Goal: Information Seeking & Learning: Check status

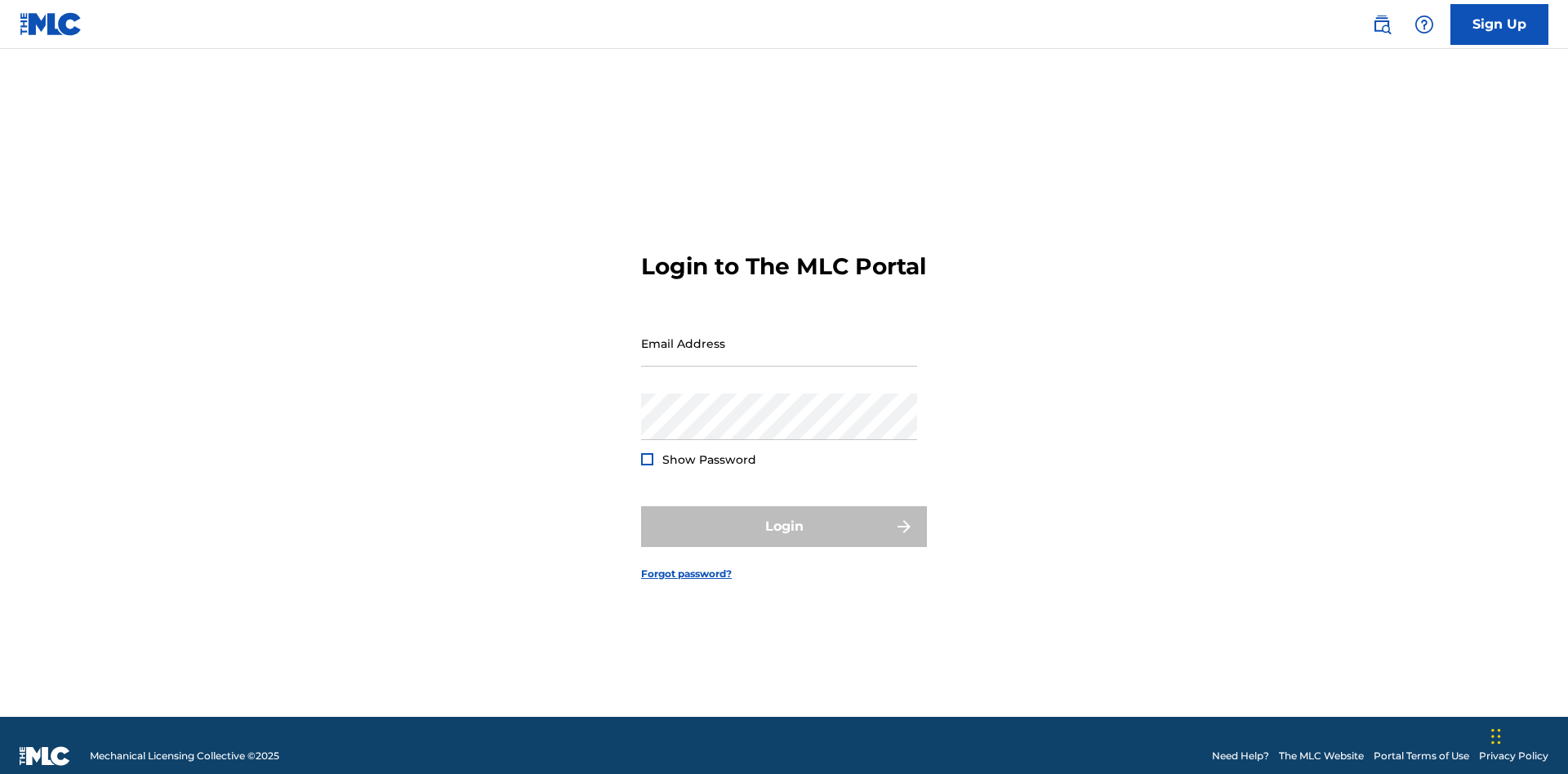
scroll to position [21, 0]
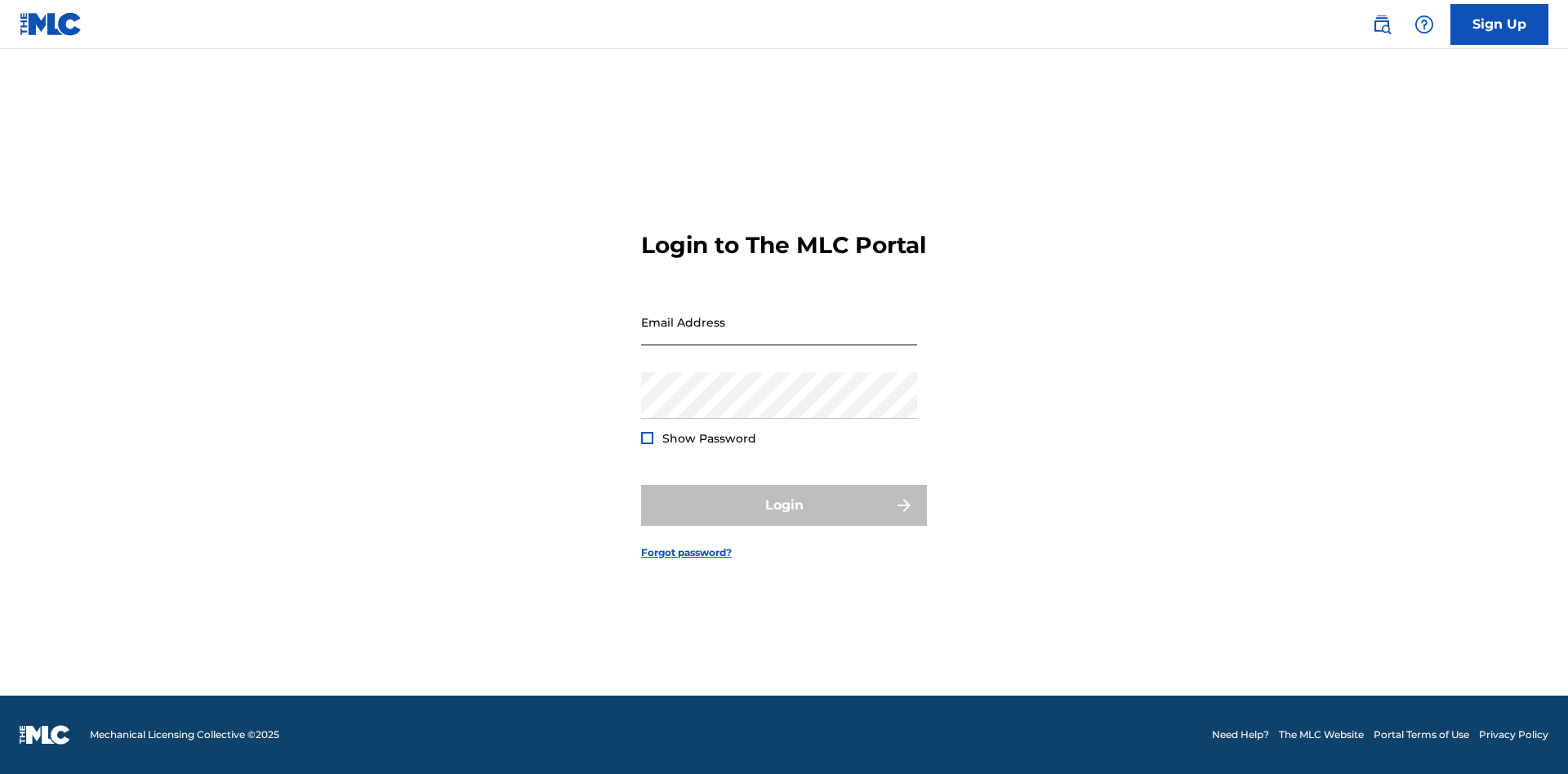
click at [779, 335] on input "Email Address" at bounding box center [779, 322] width 276 height 47
type input "[EMAIL_ADDRESS][DOMAIN_NAME]"
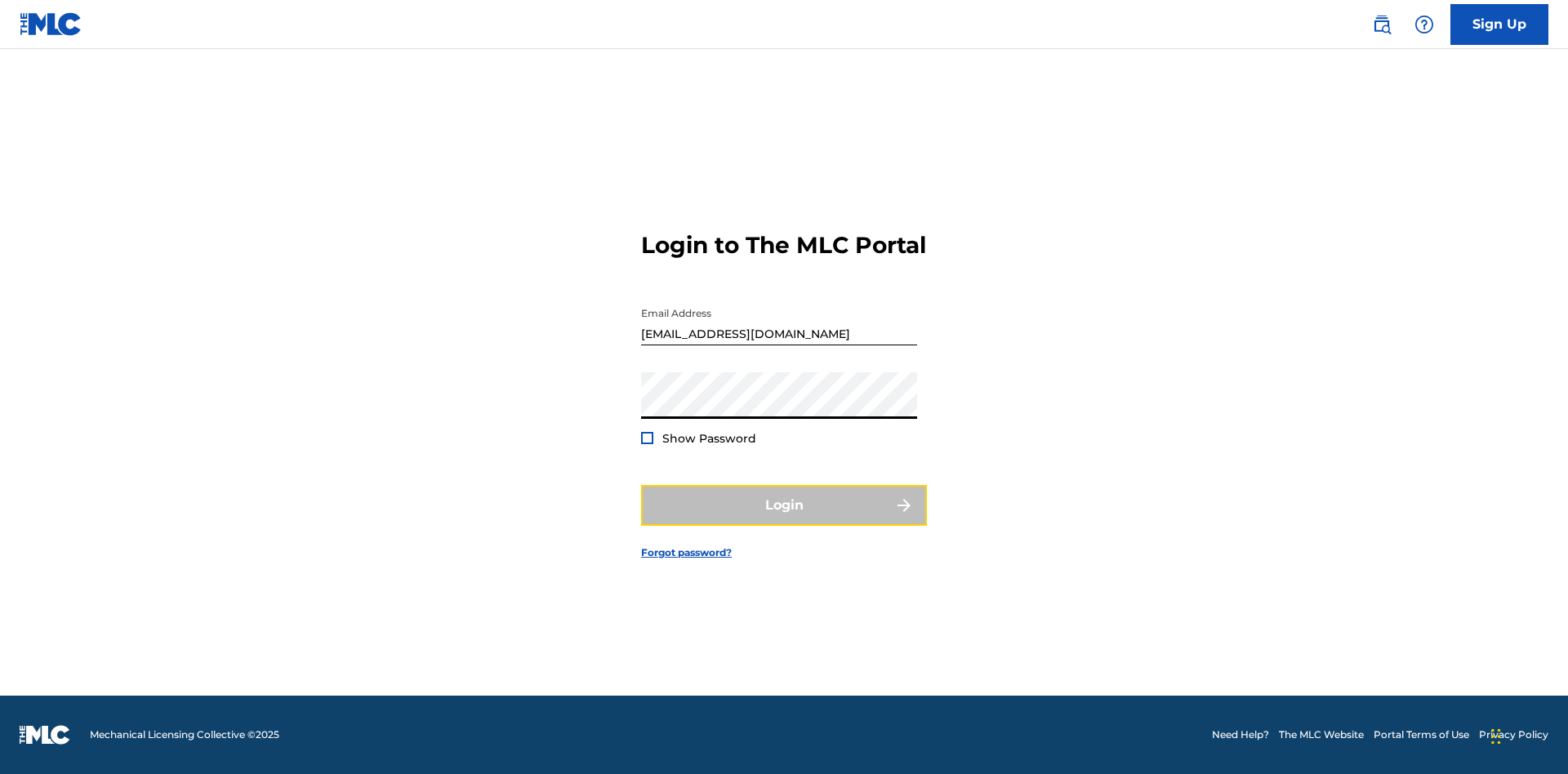
click at [784, 519] on button "Login" at bounding box center [784, 506] width 286 height 41
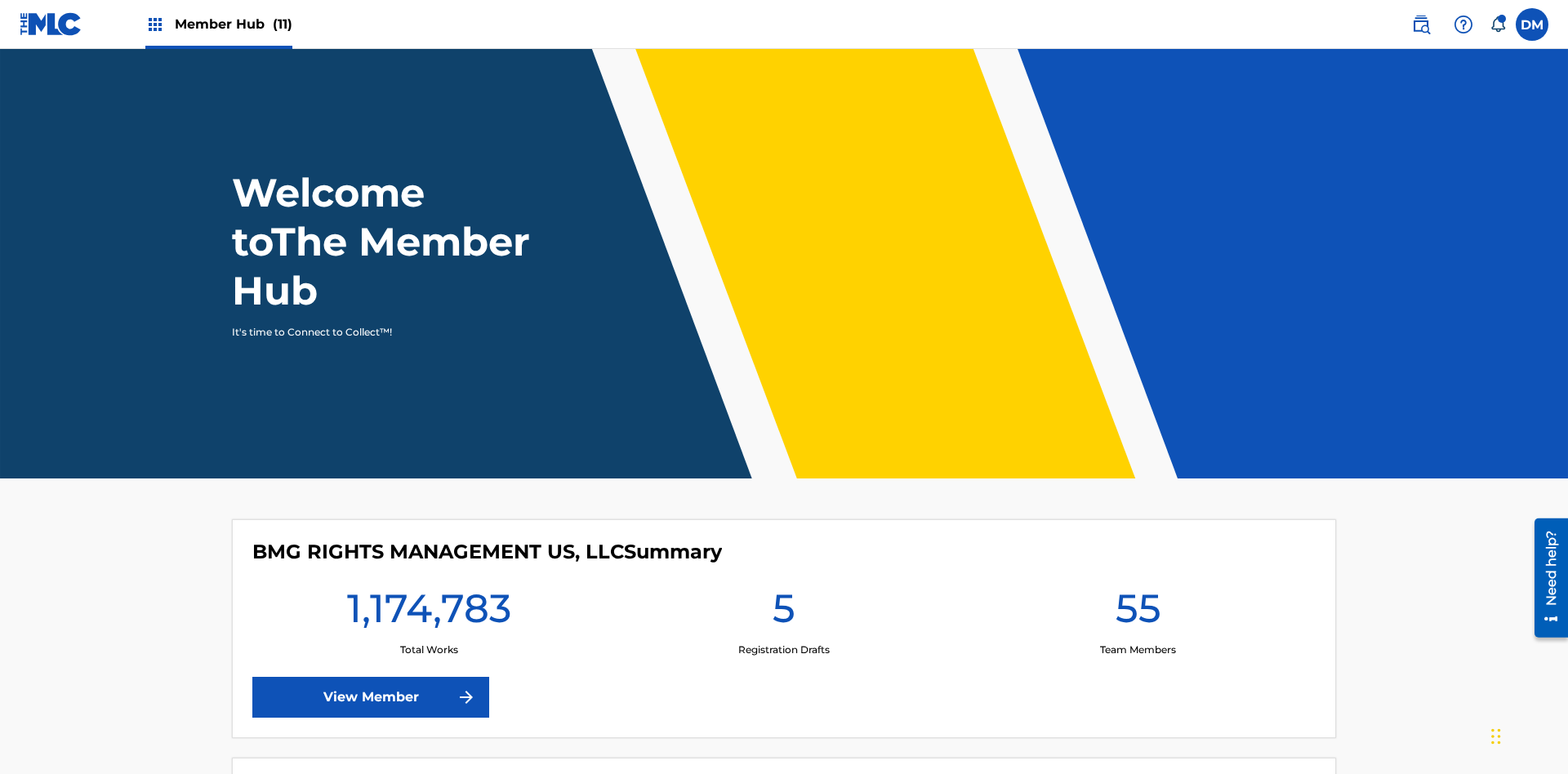
click at [233, 24] on span "Member Hub (11)" at bounding box center [234, 24] width 117 height 19
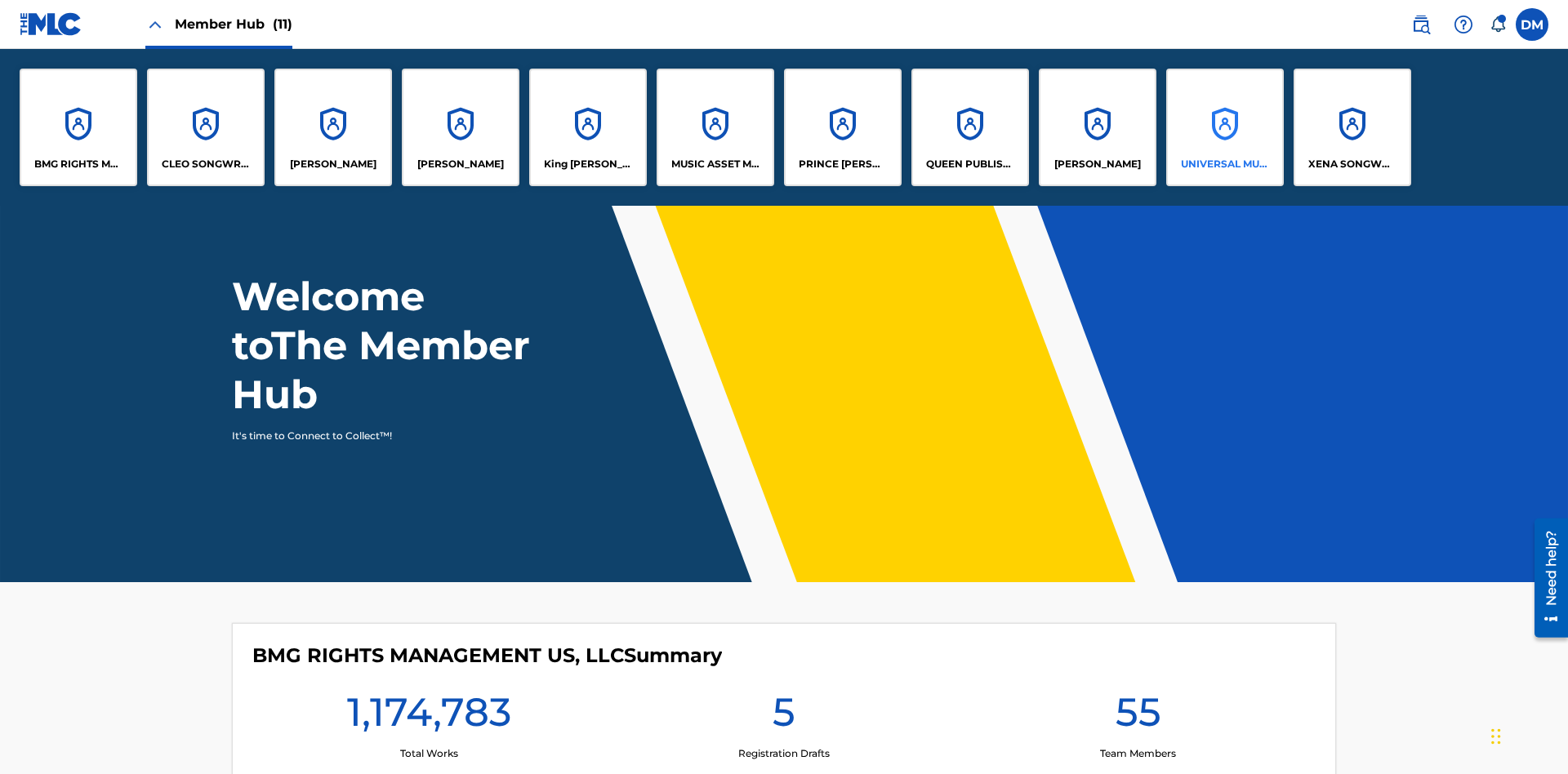
click at [1224, 164] on p "UNIVERSAL MUSIC PUB GROUP" at bounding box center [1225, 164] width 89 height 15
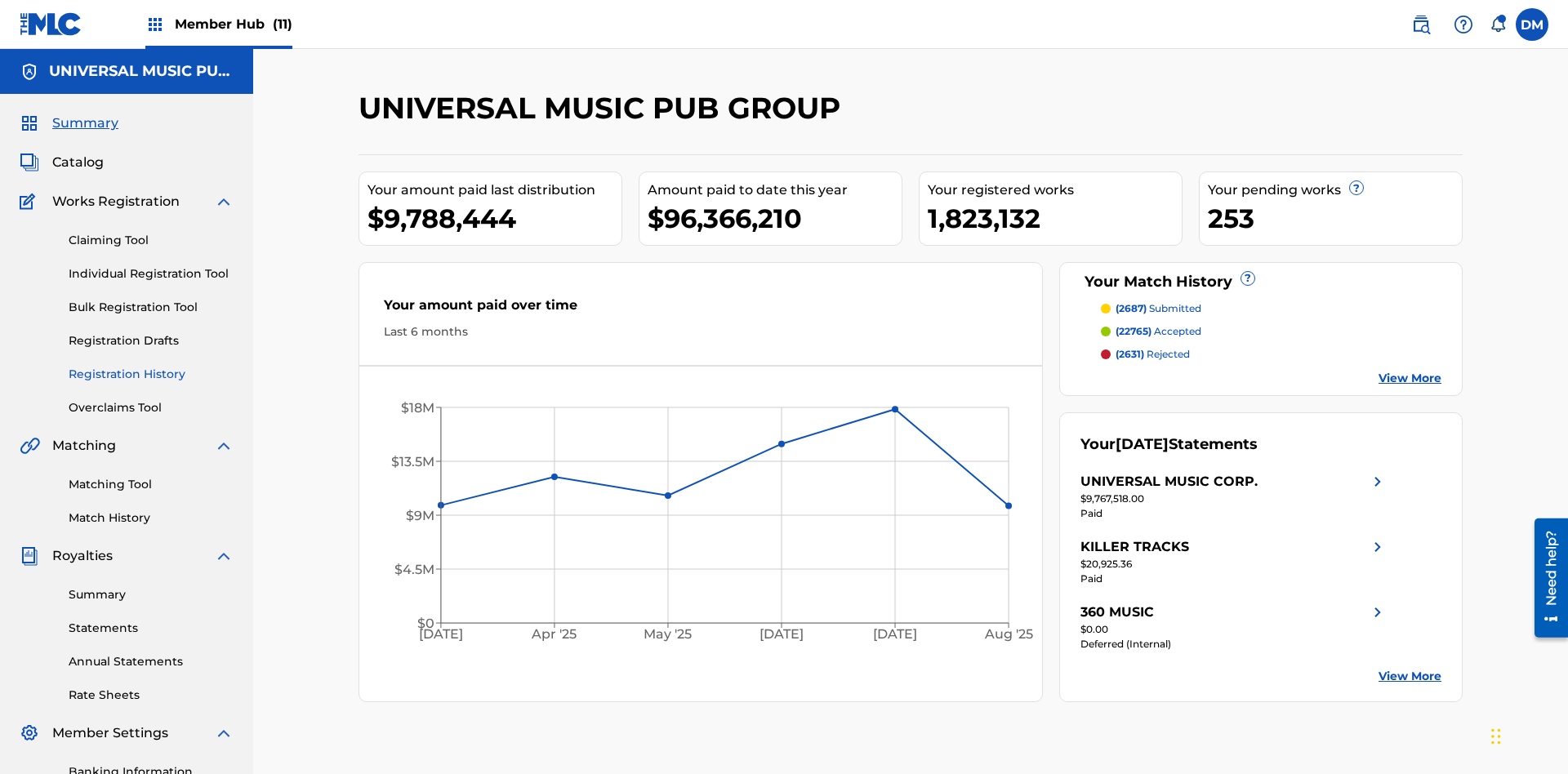
click at [151, 365] on link "Registration History" at bounding box center [151, 374] width 165 height 17
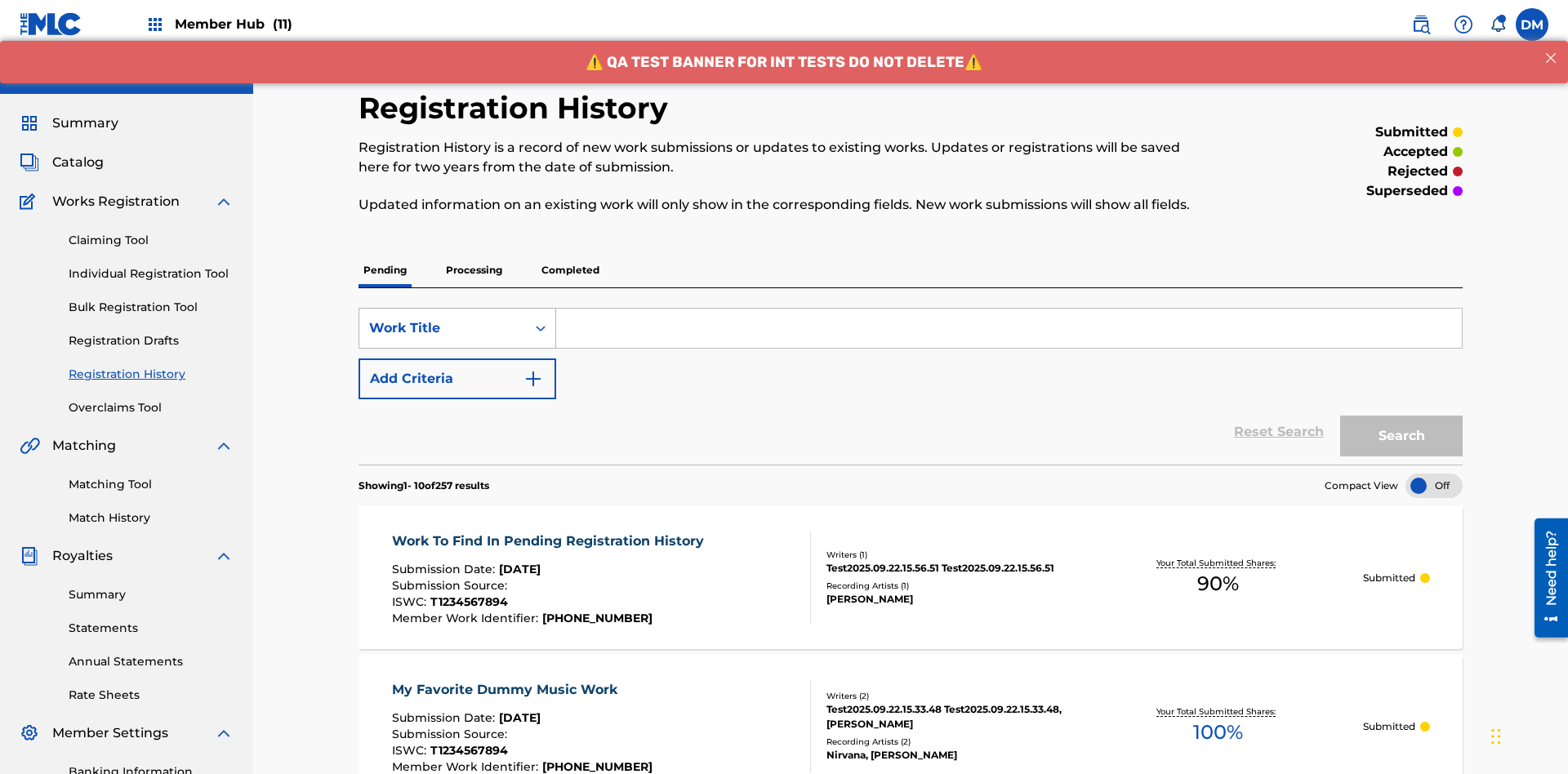
click at [442, 319] on div "Work Title" at bounding box center [442, 328] width 147 height 19
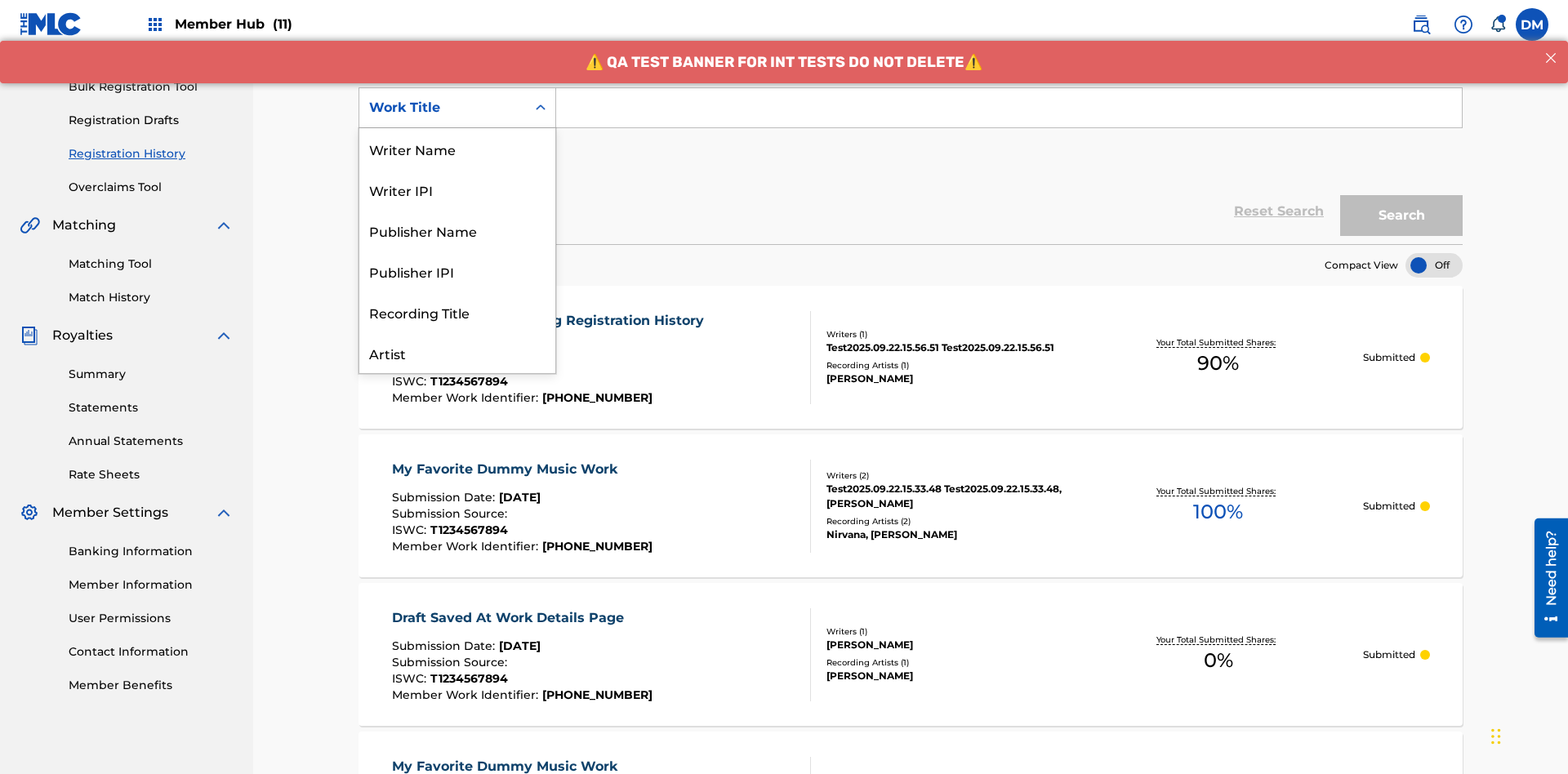
scroll to position [82, 0]
click at [457, 312] on div "ISRC" at bounding box center [457, 311] width 196 height 41
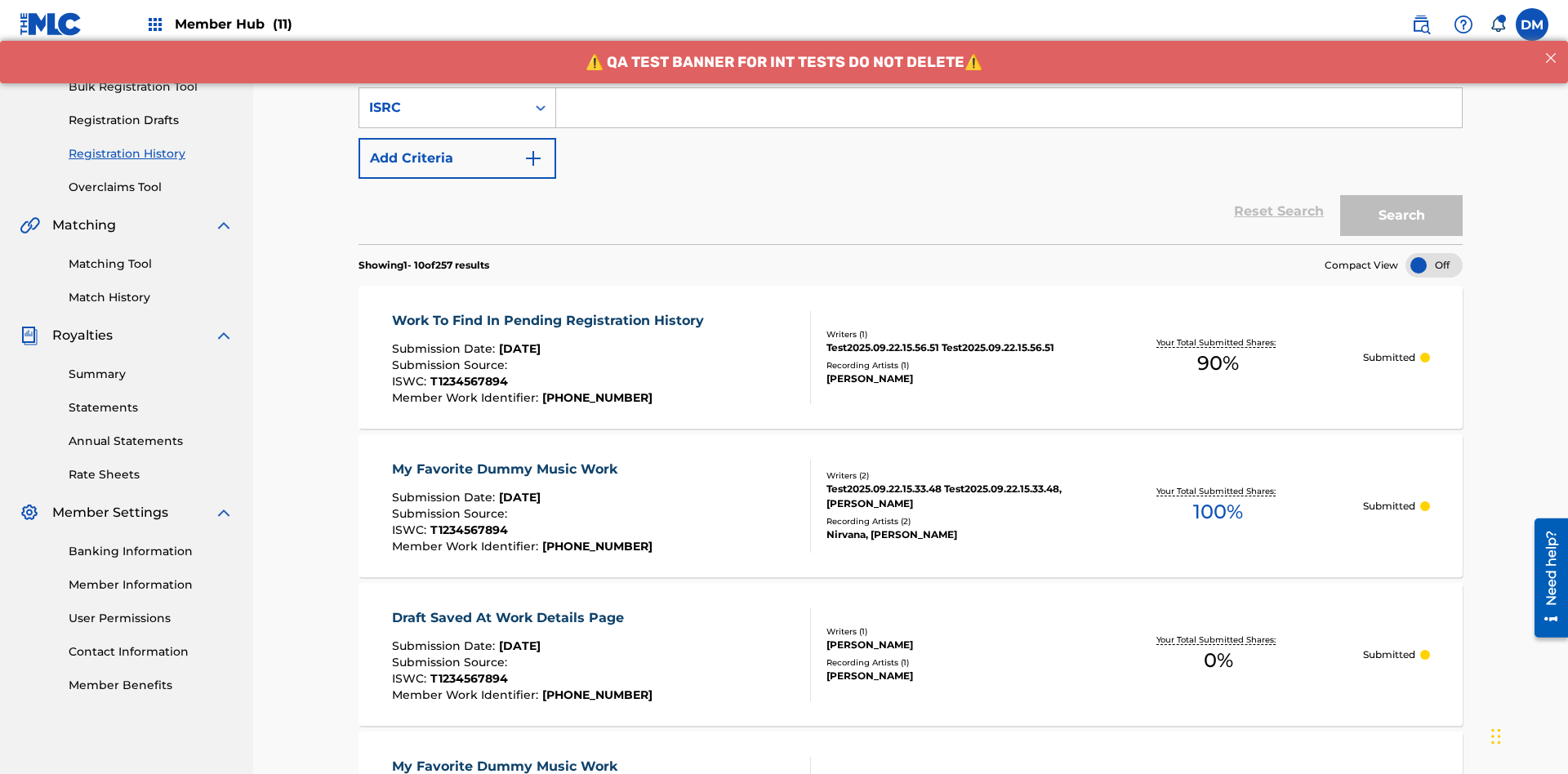
click at [1008, 117] on input "Search Form" at bounding box center [1008, 107] width 906 height 39
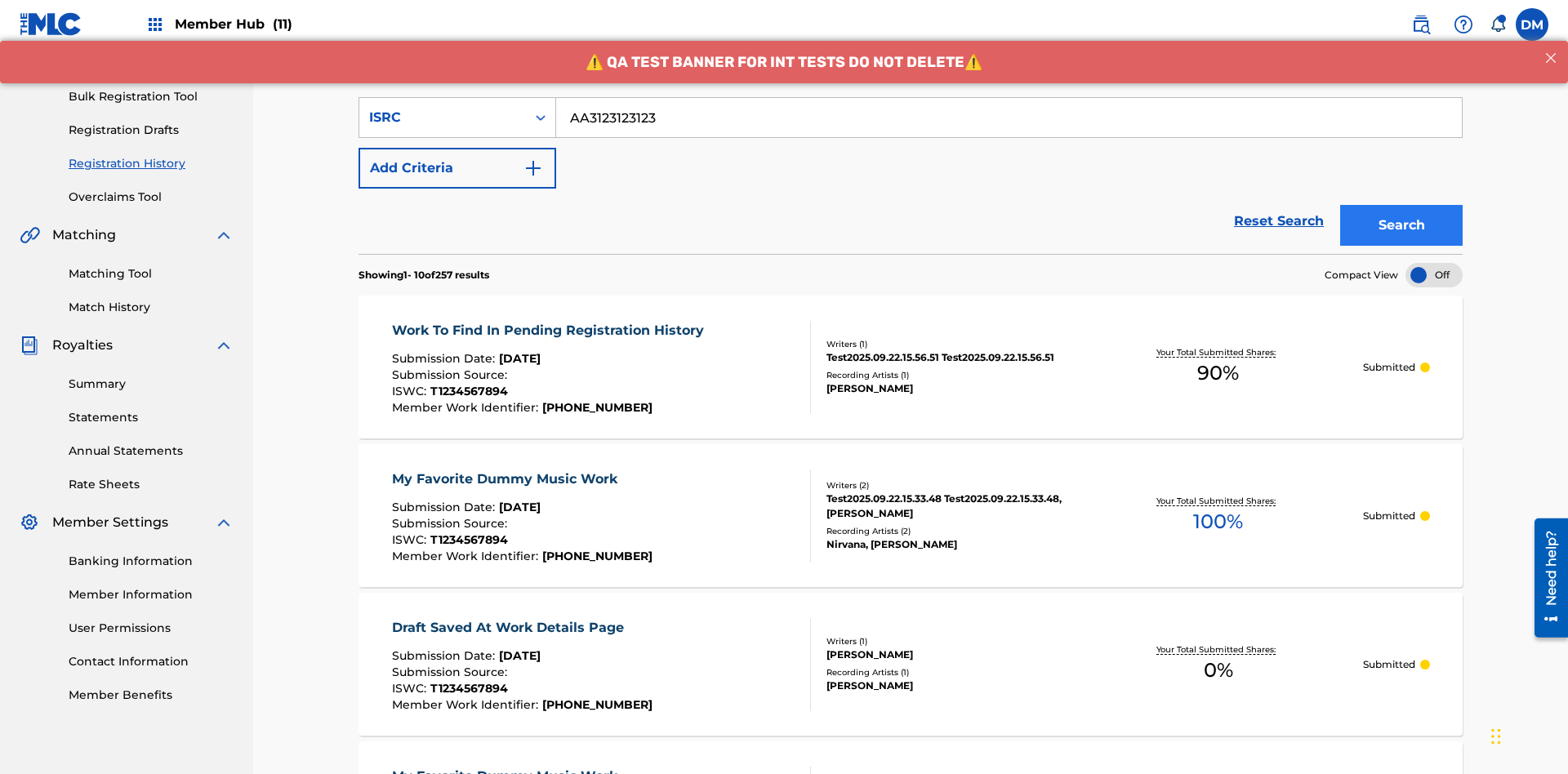
type input "AA3123123123"
click at [1401, 205] on button "Search" at bounding box center [1401, 225] width 123 height 41
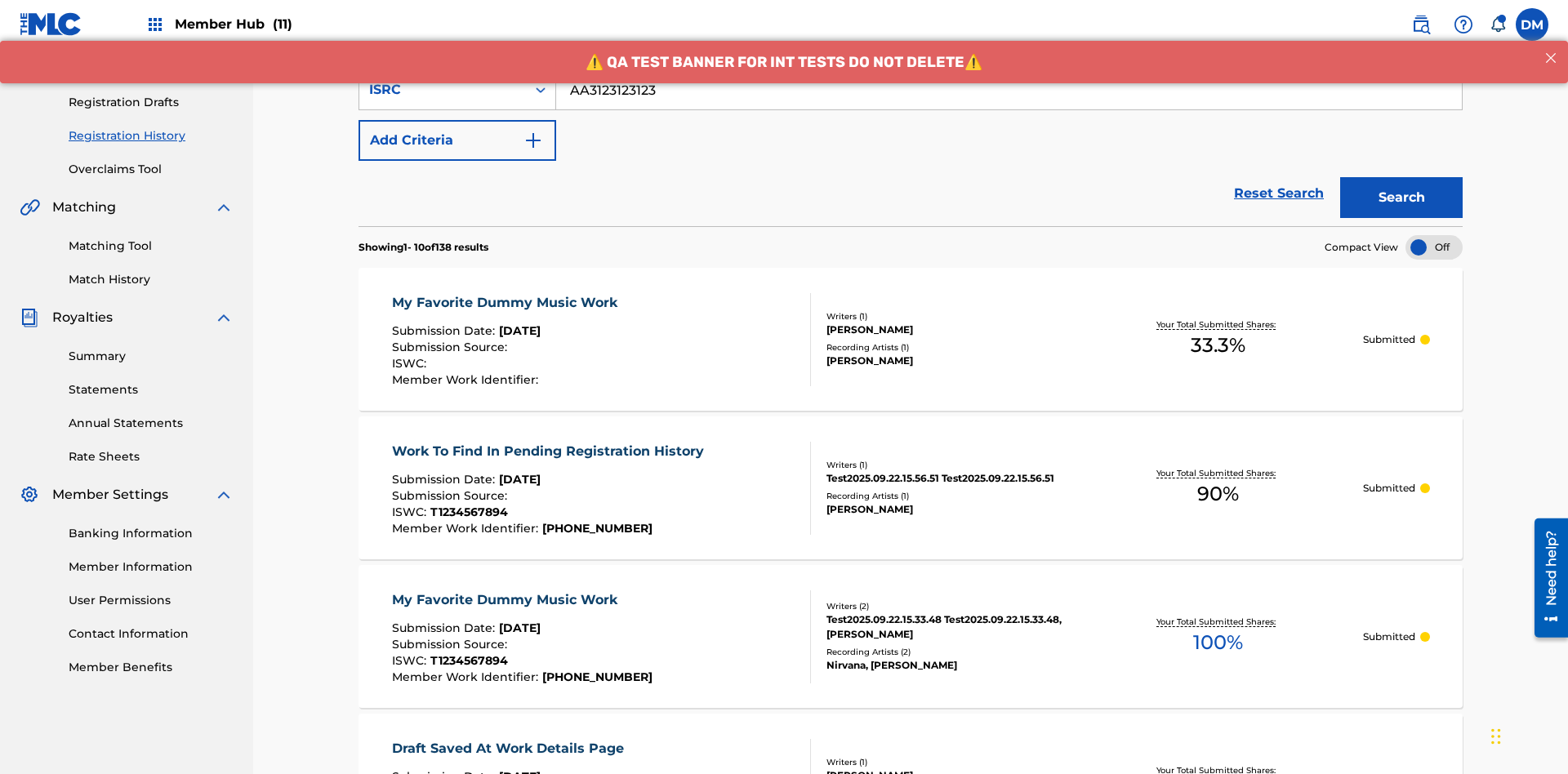
click at [506, 293] on div "My Favorite Dummy Music Work" at bounding box center [508, 302] width 234 height 19
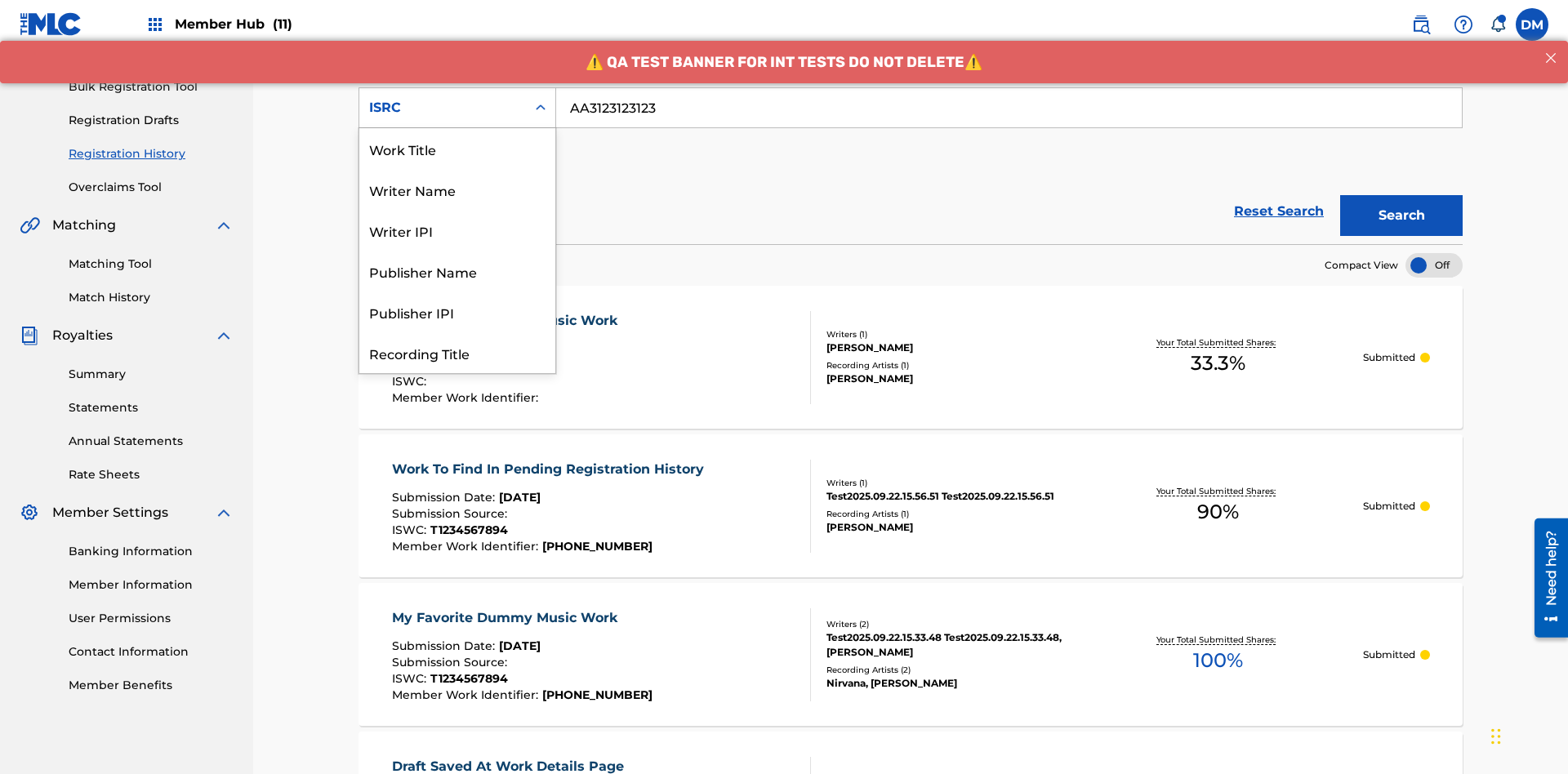
scroll to position [82, 0]
click at [457, 271] on div "Recording Title" at bounding box center [457, 271] width 196 height 41
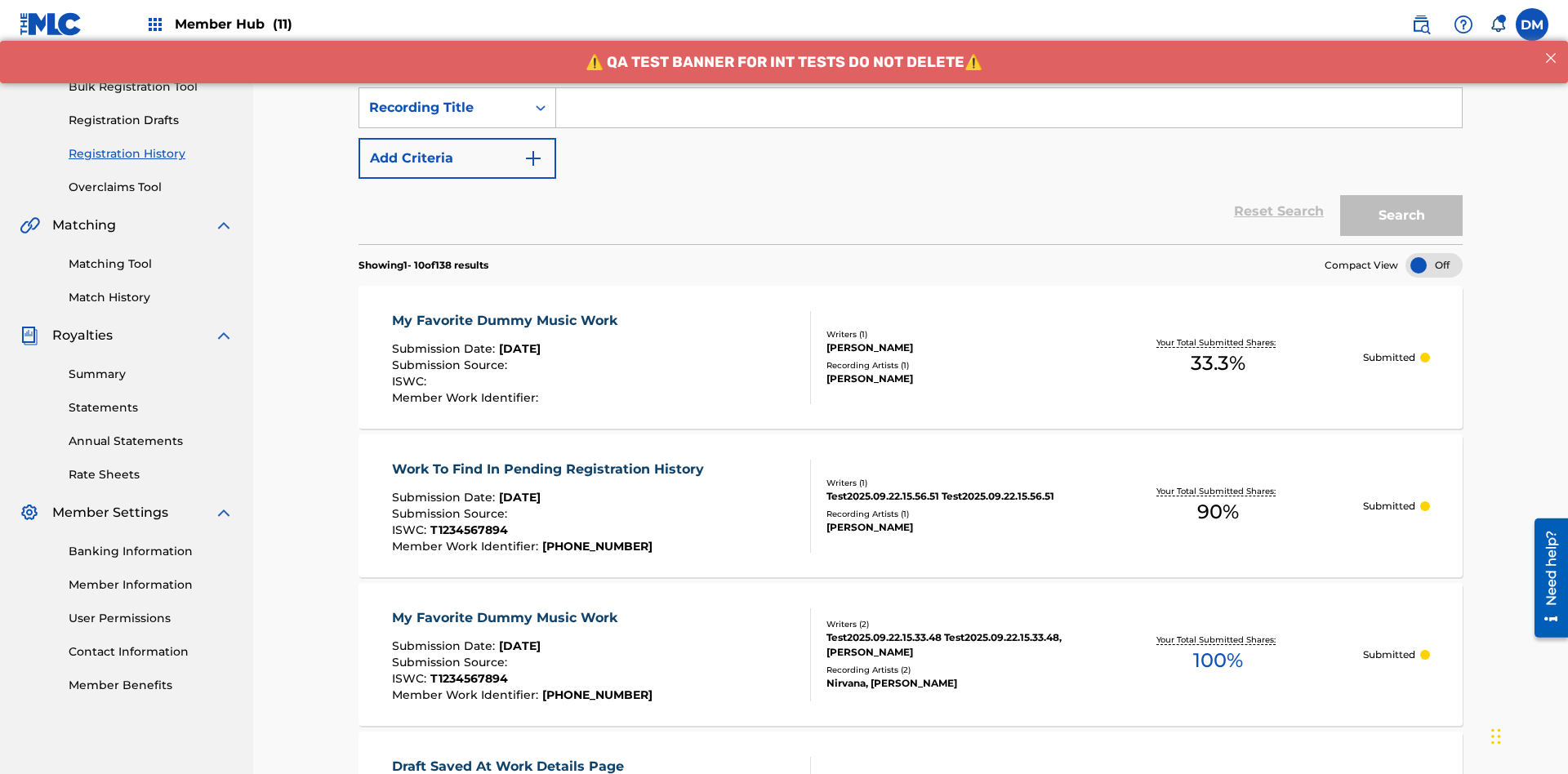
click at [1008, 117] on input "Search Form" at bounding box center [1008, 107] width 906 height 39
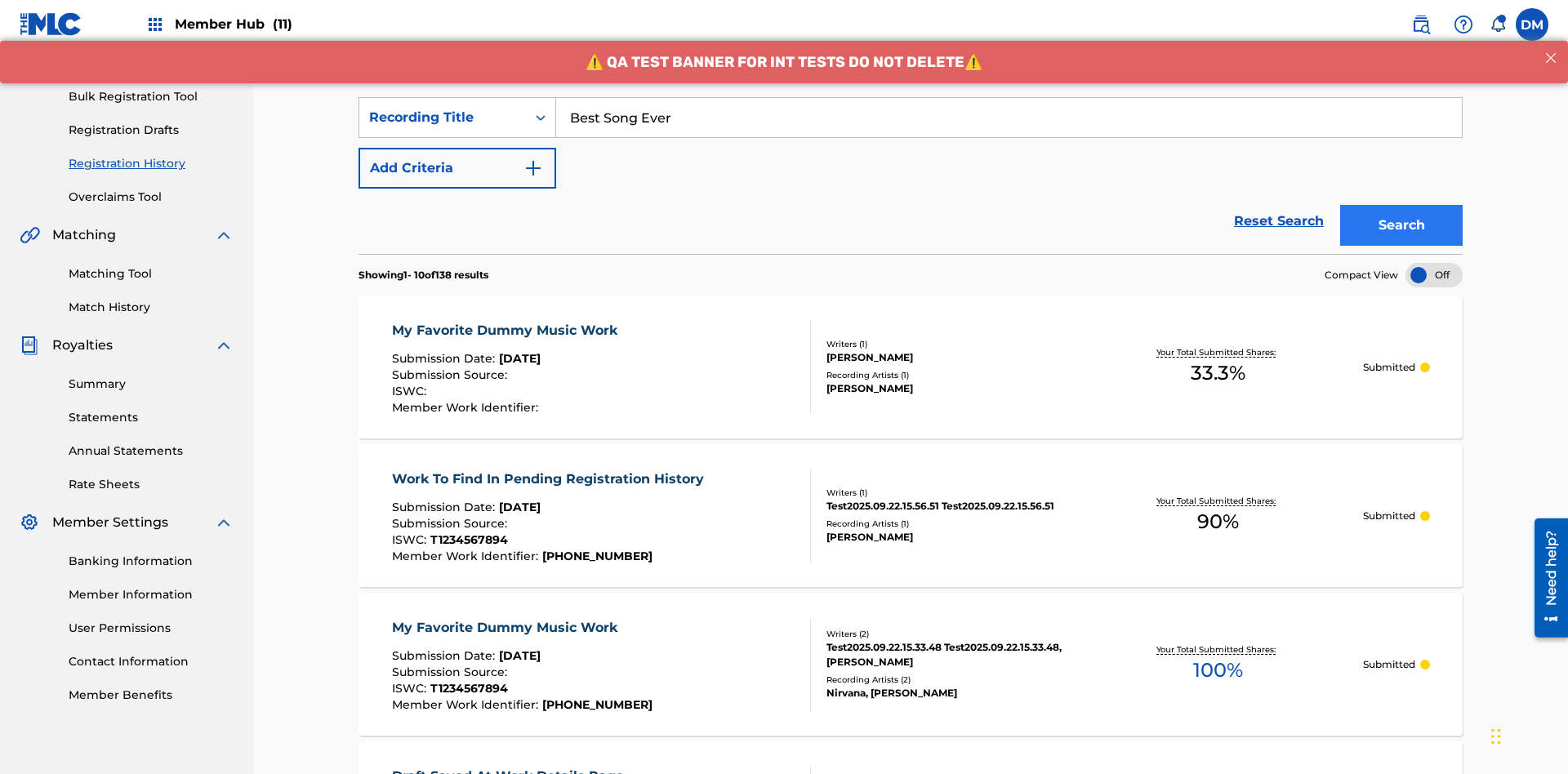
type input "Best Song Ever"
click at [1401, 205] on button "Search" at bounding box center [1401, 225] width 123 height 41
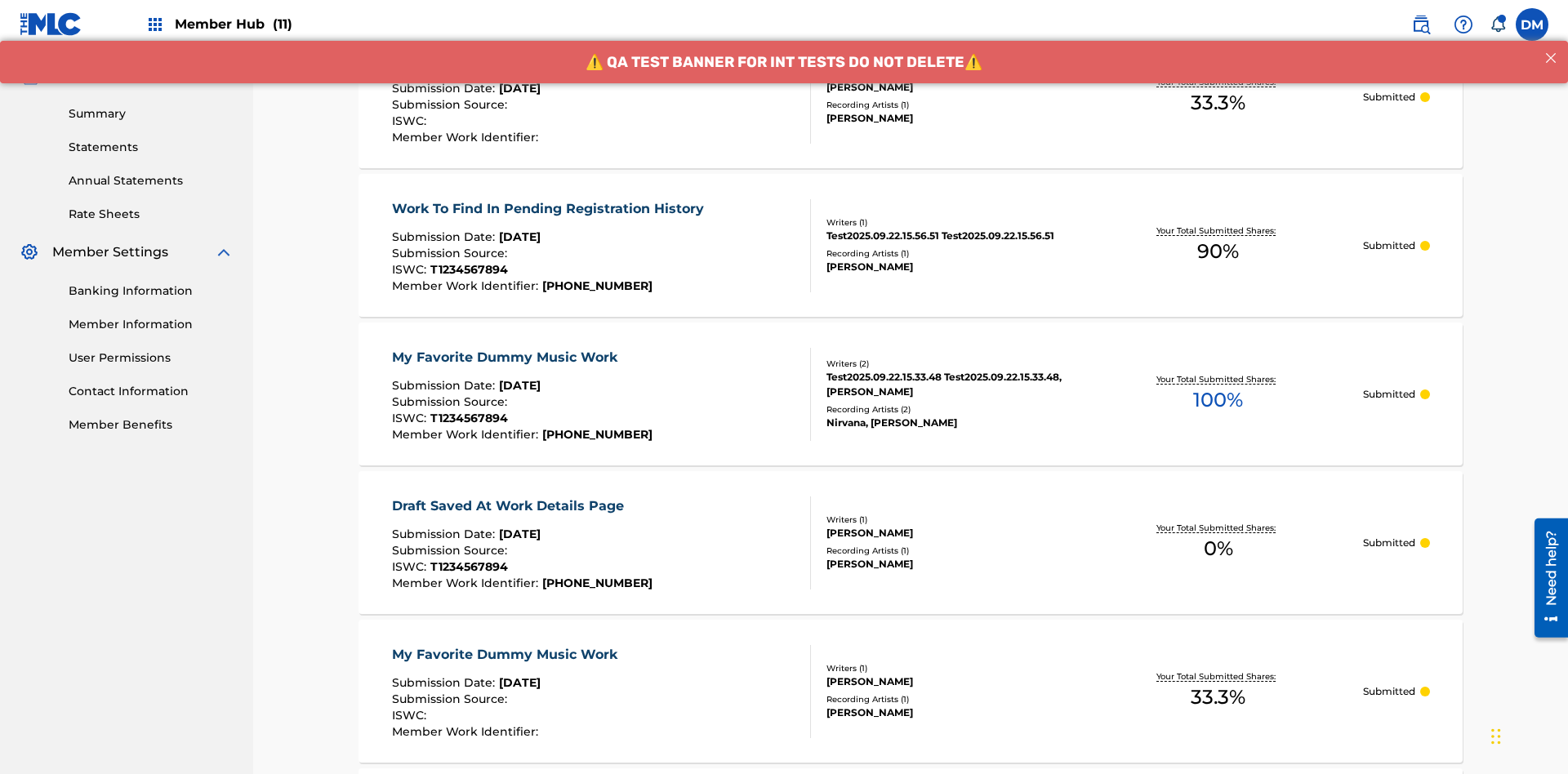
scroll to position [221, 0]
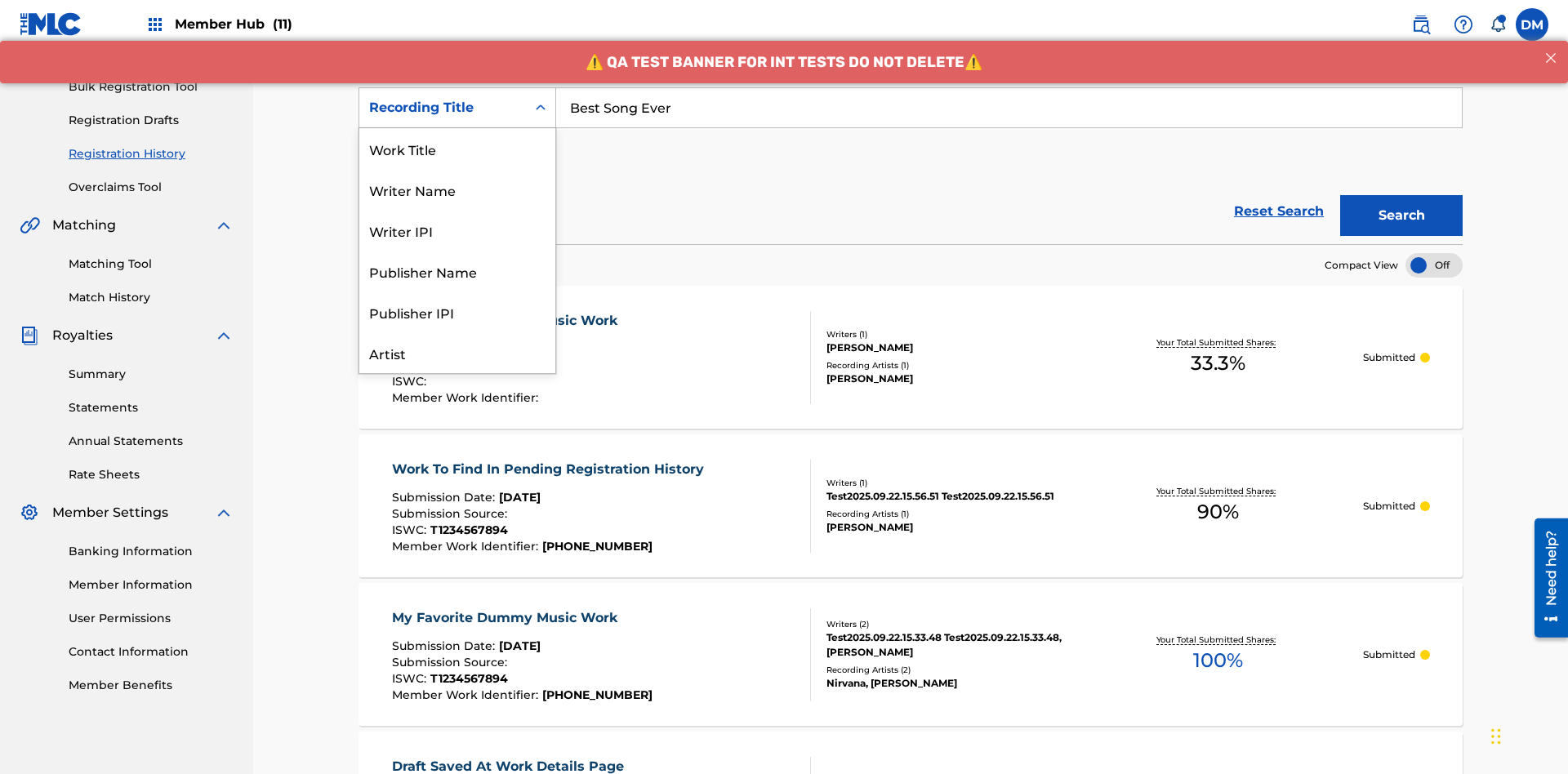
scroll to position [82, 0]
click at [457, 87] on div "Work Title" at bounding box center [457, 67] width 196 height 41
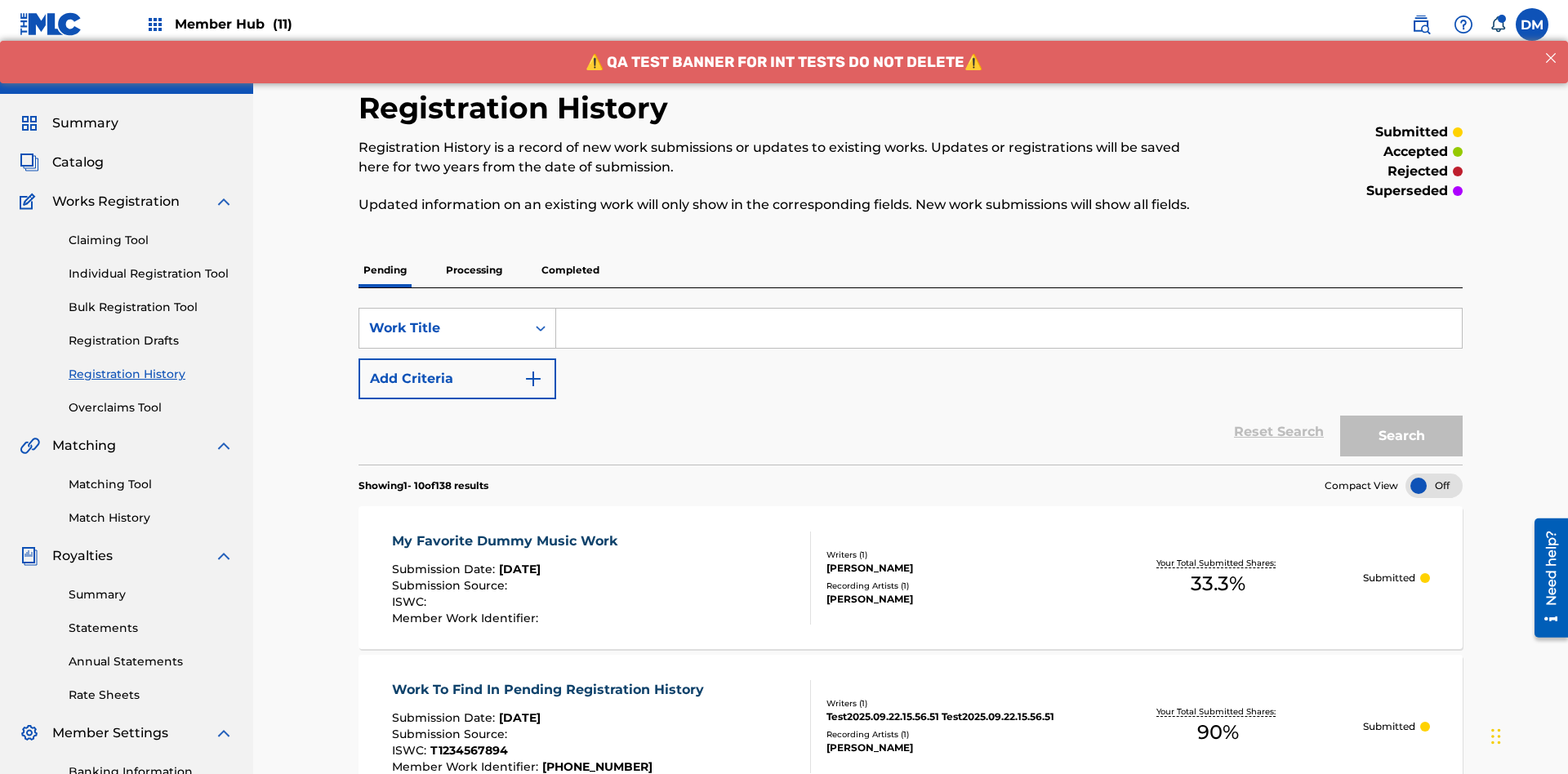
click at [1008, 309] on input "Search Form" at bounding box center [1008, 328] width 906 height 39
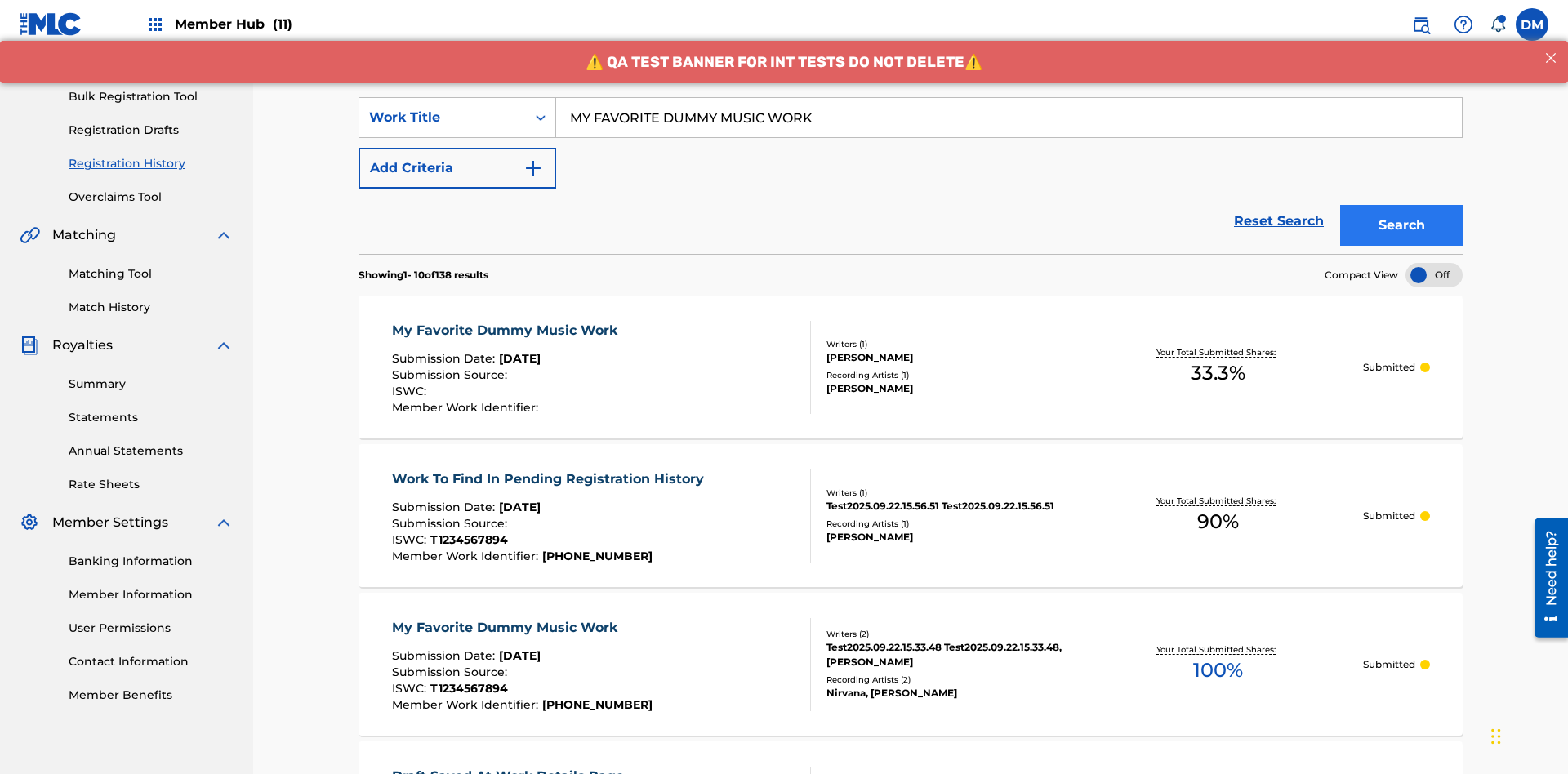
type input "MY FAVORITE DUMMY MUSIC WORK"
click at [1401, 205] on button "Search" at bounding box center [1401, 225] width 123 height 41
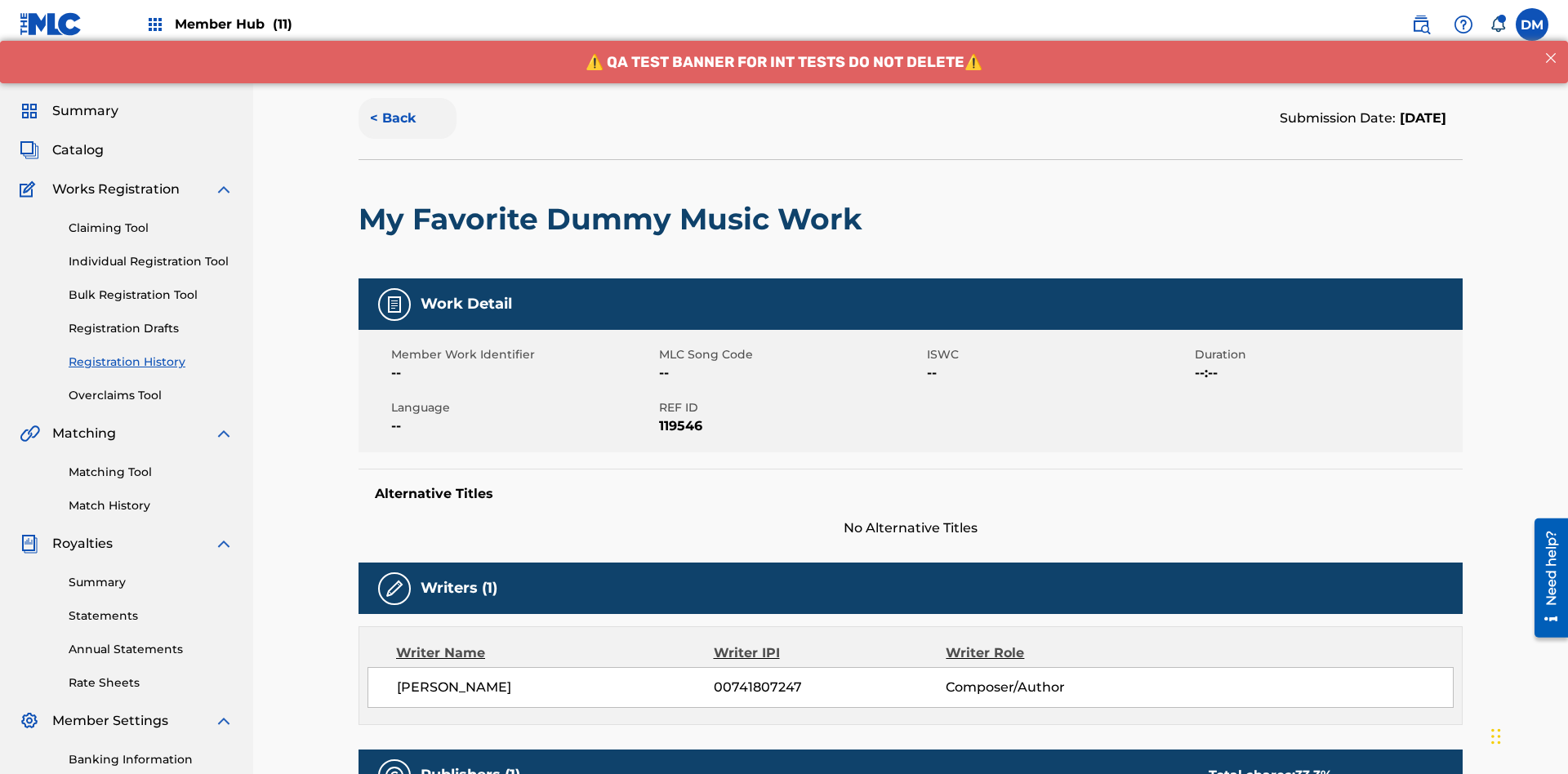
click at [408, 118] on button "< Back" at bounding box center [407, 118] width 98 height 41
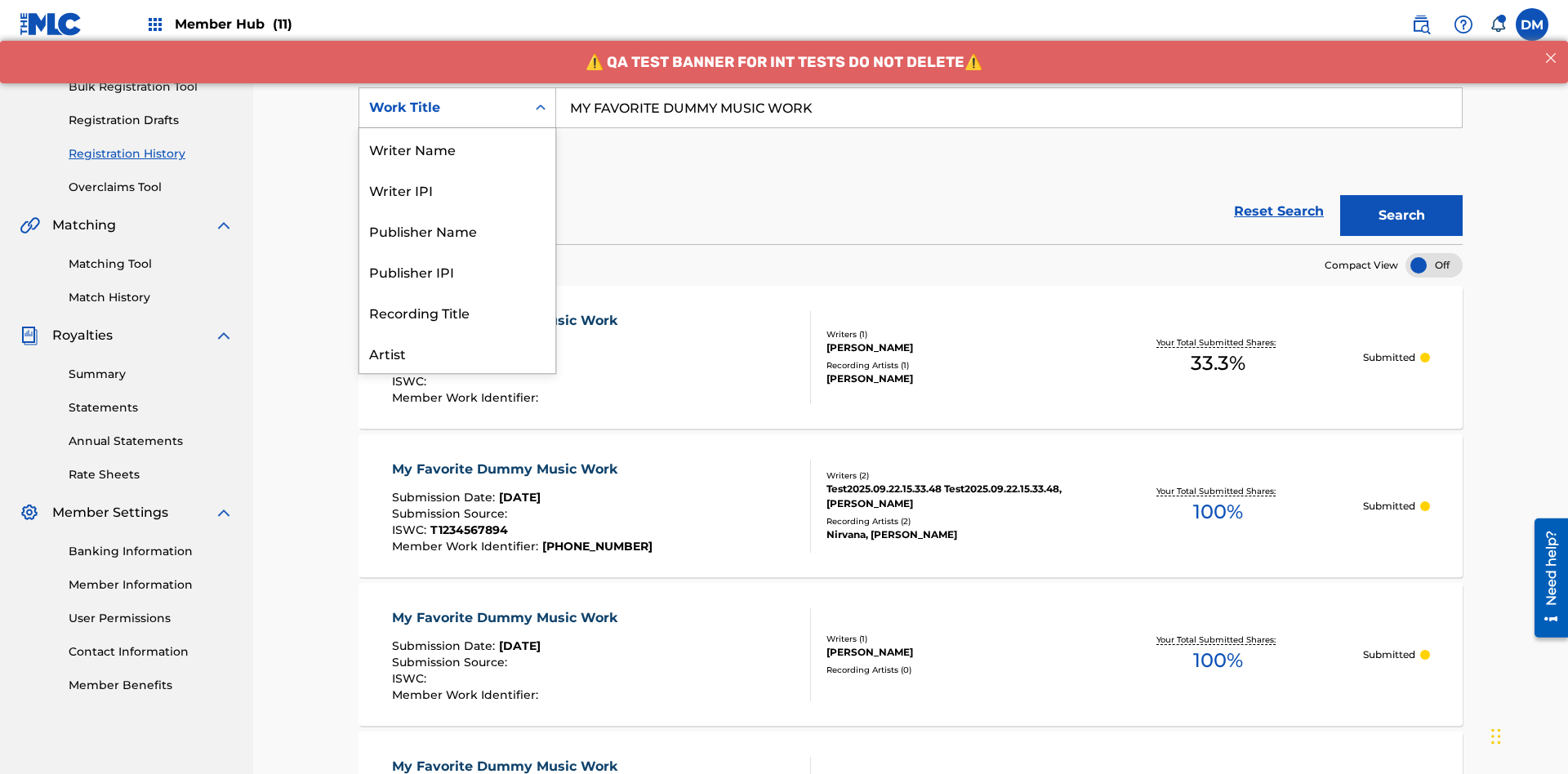
scroll to position [82, 0]
click at [457, 87] on div "Writer Name" at bounding box center [457, 67] width 196 height 41
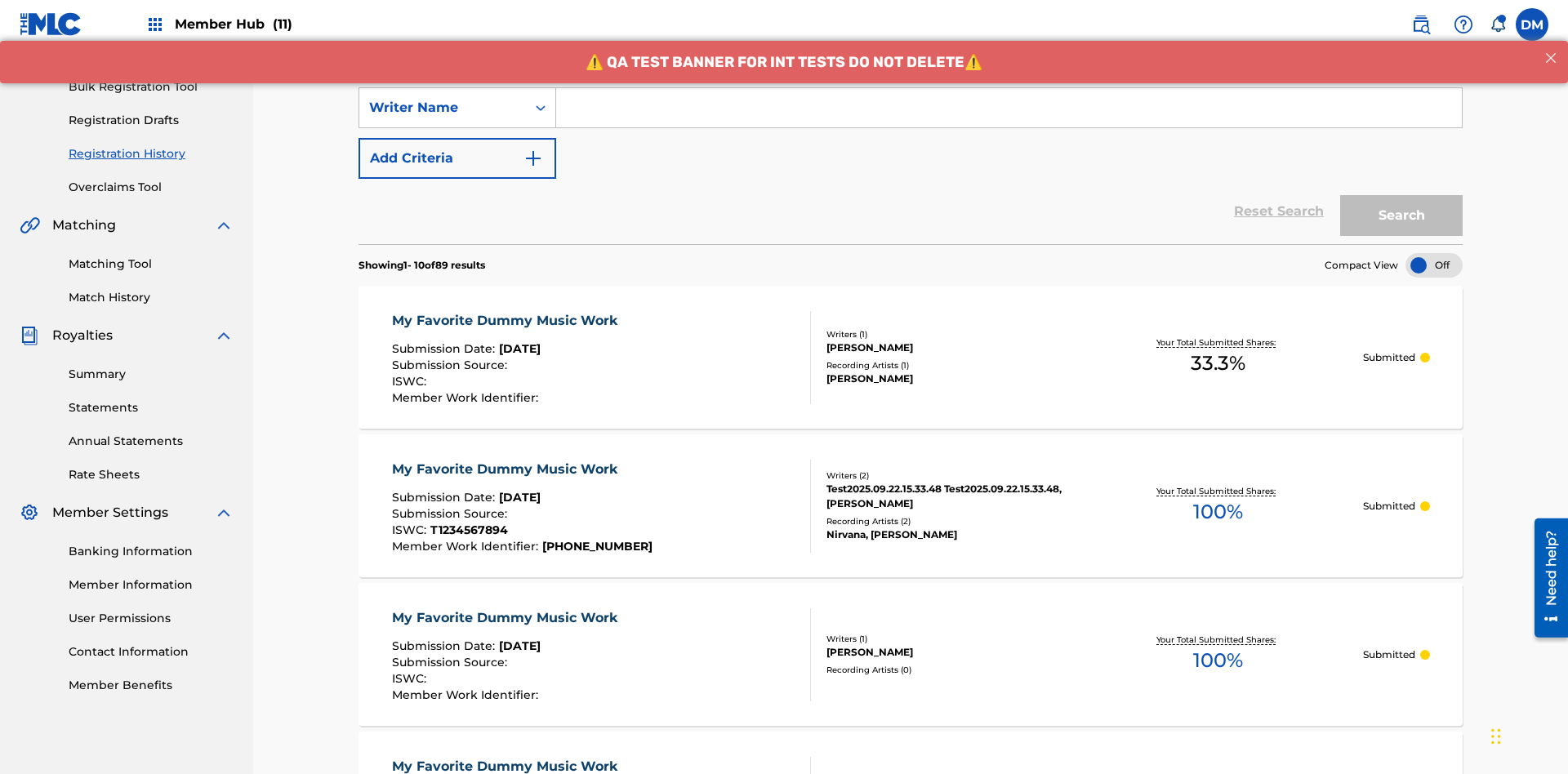
scroll to position [0, 0]
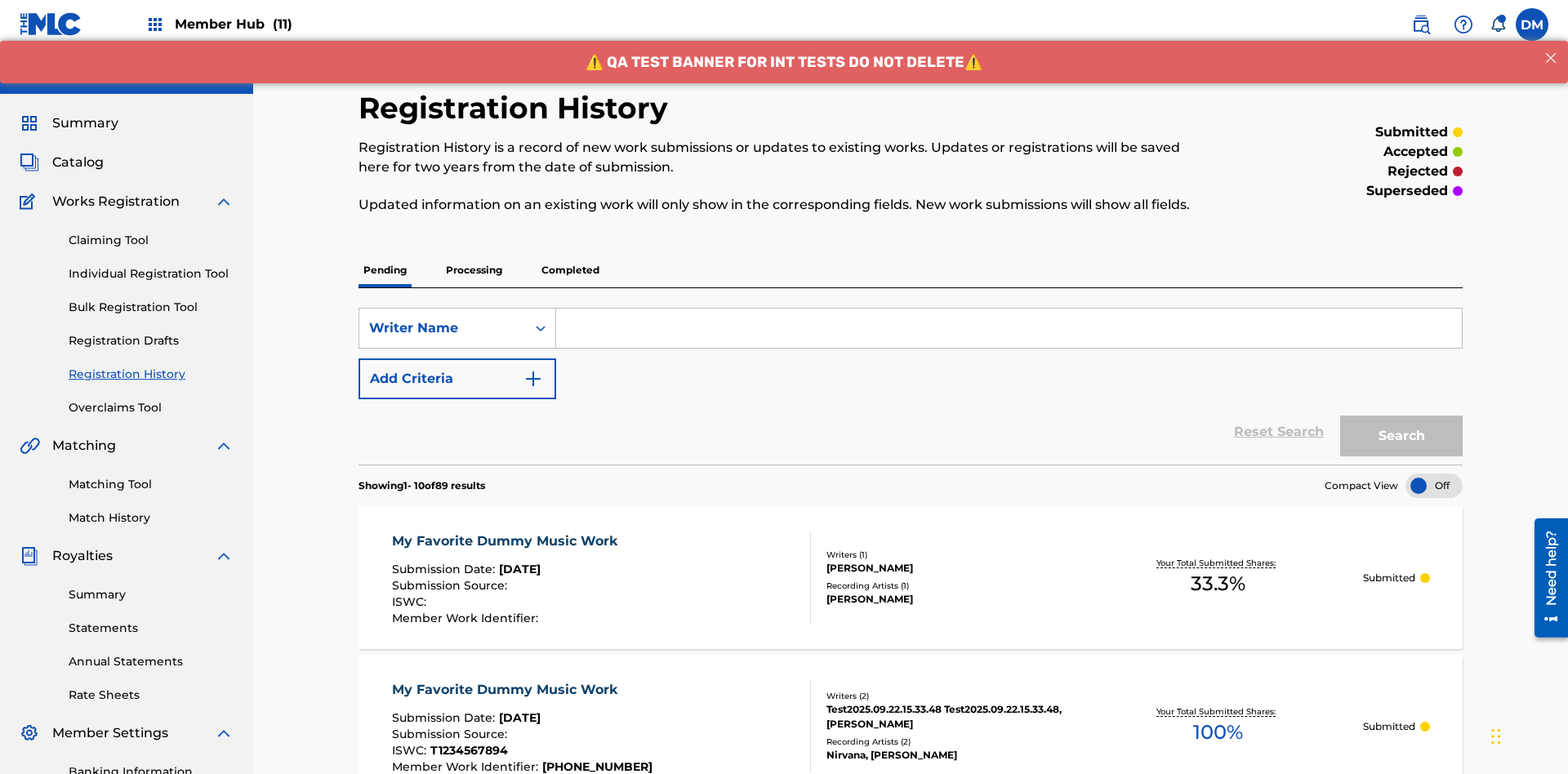
click at [1008, 309] on input "Search Form" at bounding box center [1008, 328] width 906 height 39
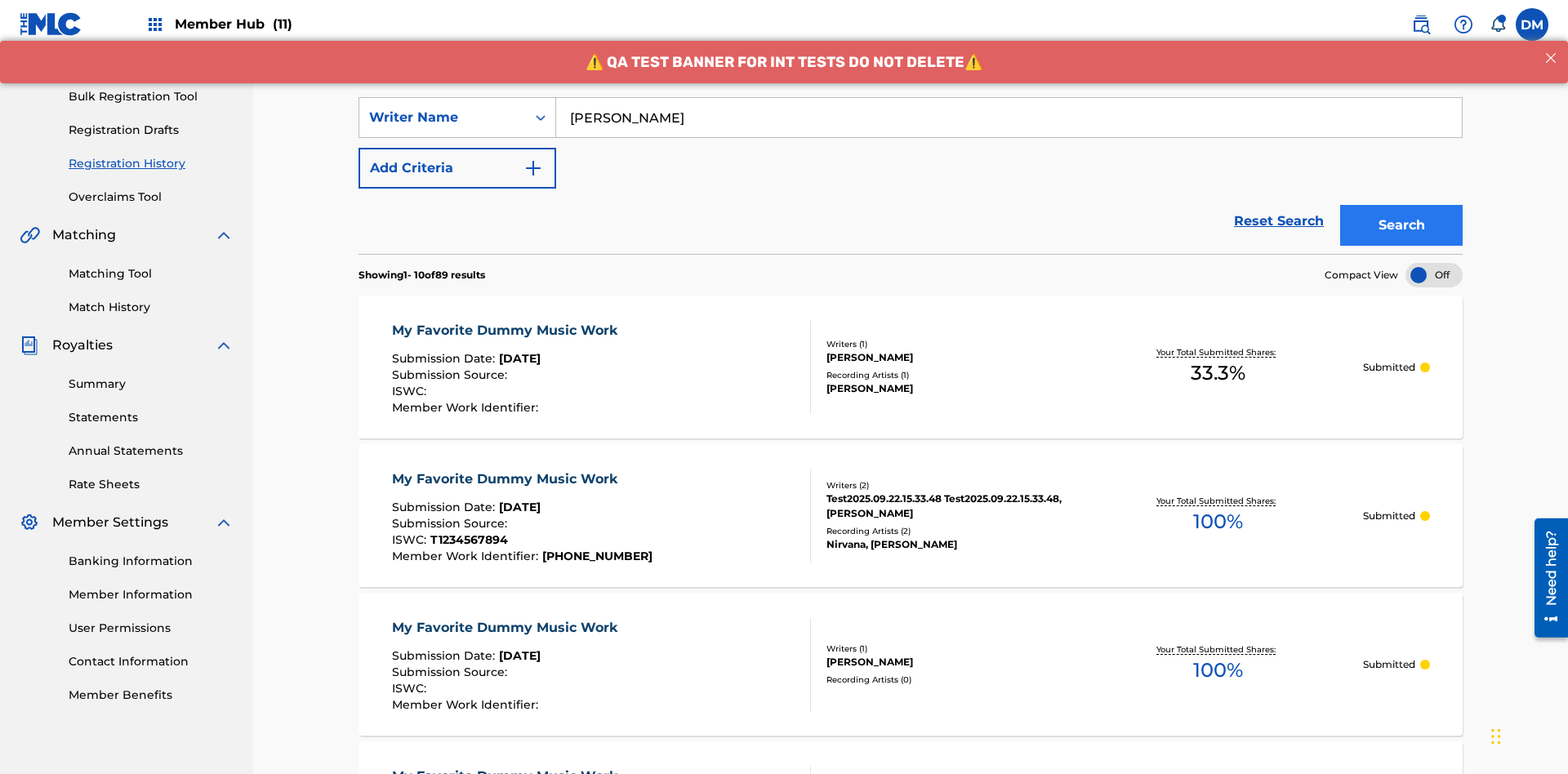
type input "[PERSON_NAME]"
click at [1401, 205] on button "Search" at bounding box center [1401, 225] width 123 height 41
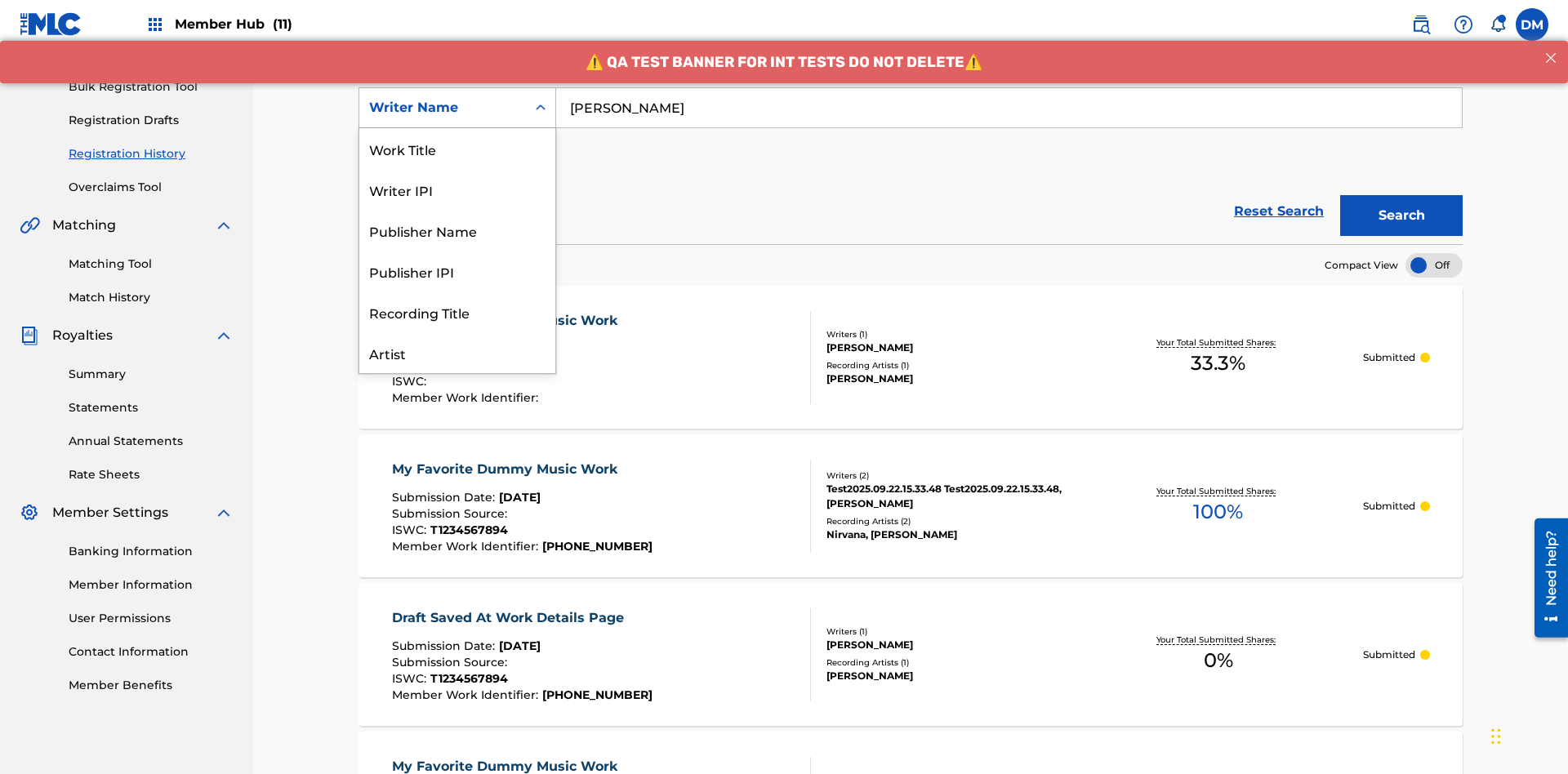
scroll to position [82, 0]
click at [457, 128] on div "Writer IPI" at bounding box center [457, 107] width 196 height 41
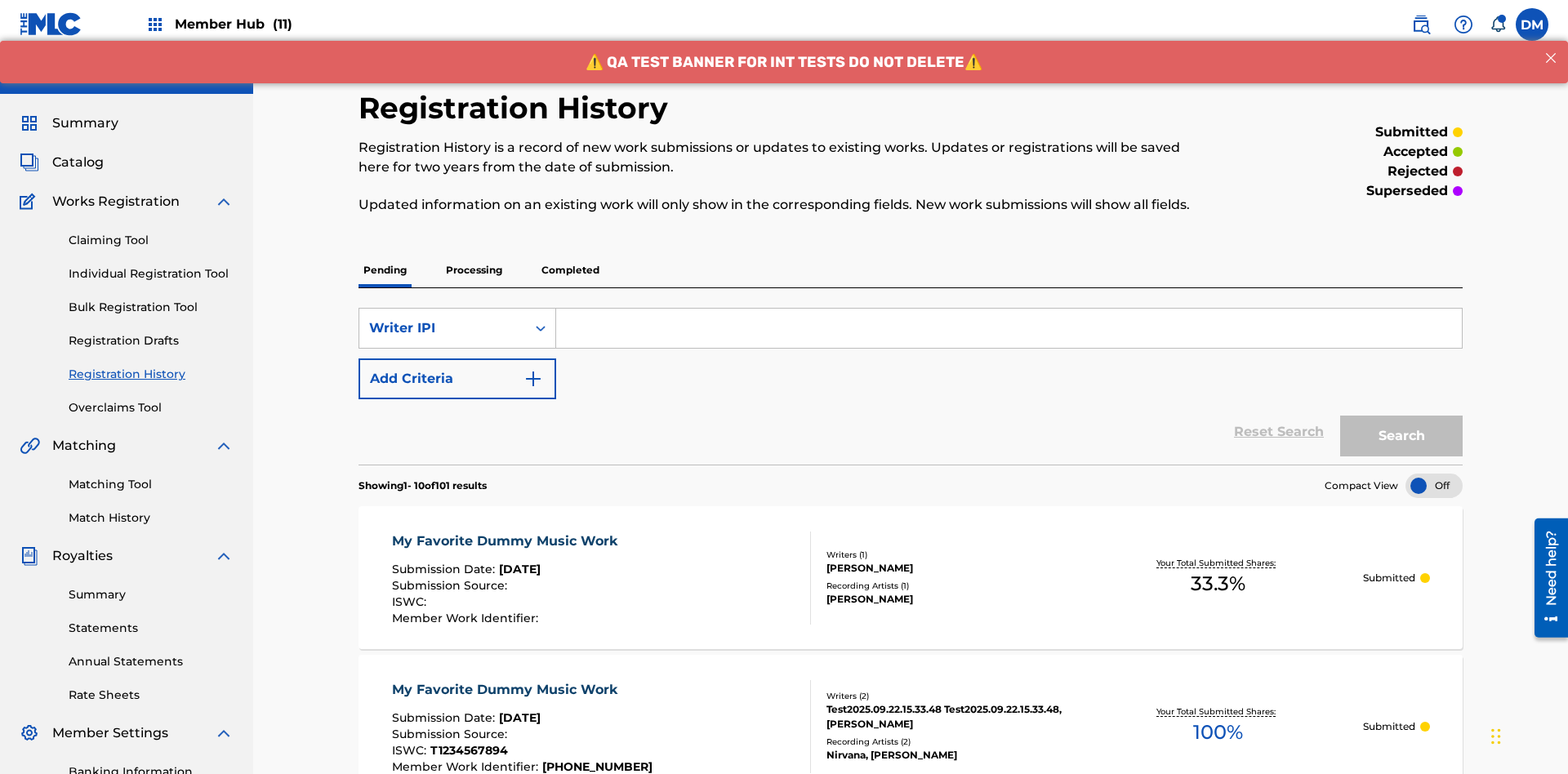
click at [1008, 309] on input "Search Form" at bounding box center [1008, 328] width 906 height 39
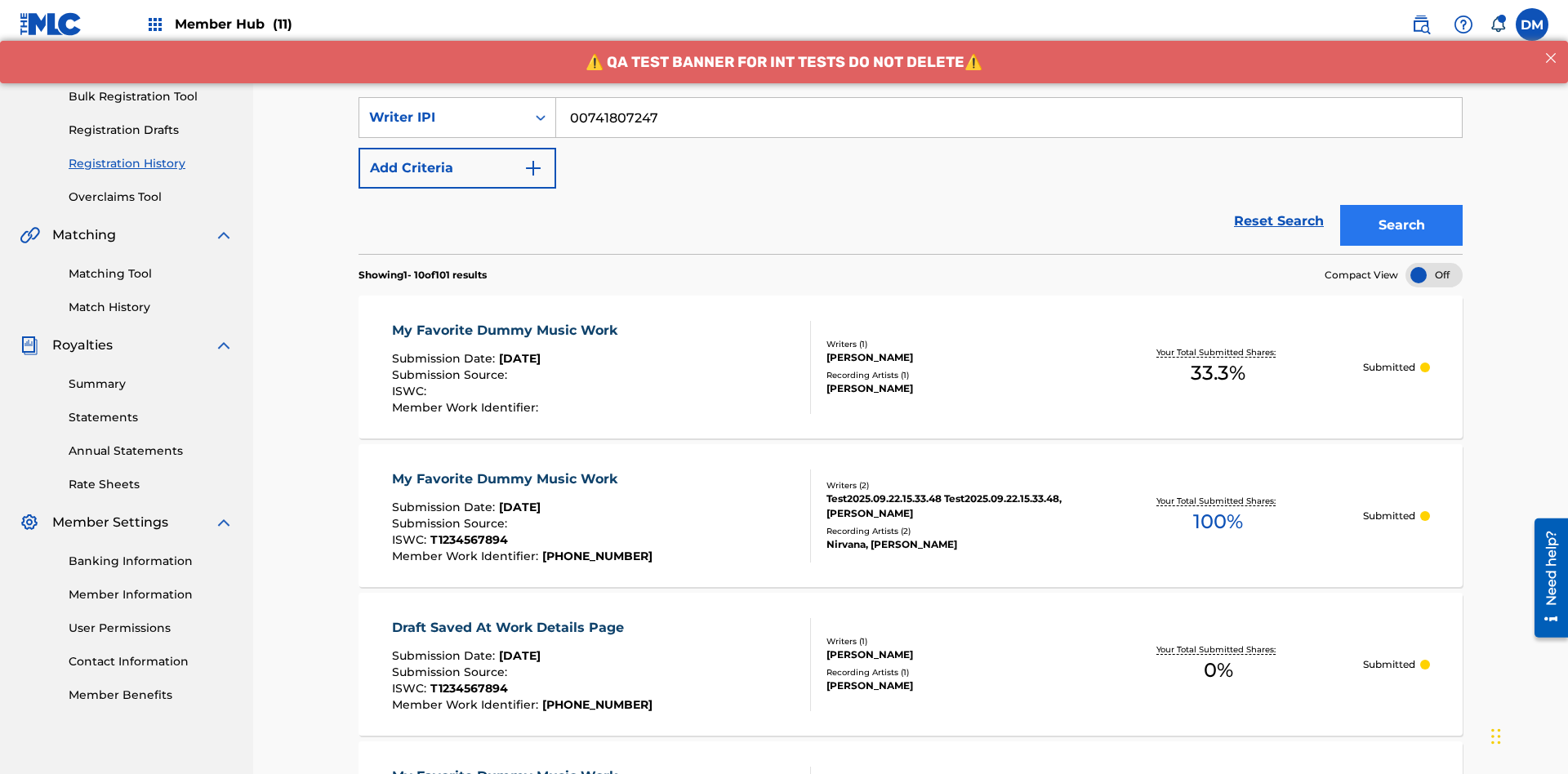
type input "00741807247"
click at [1401, 205] on button "Search" at bounding box center [1401, 225] width 123 height 41
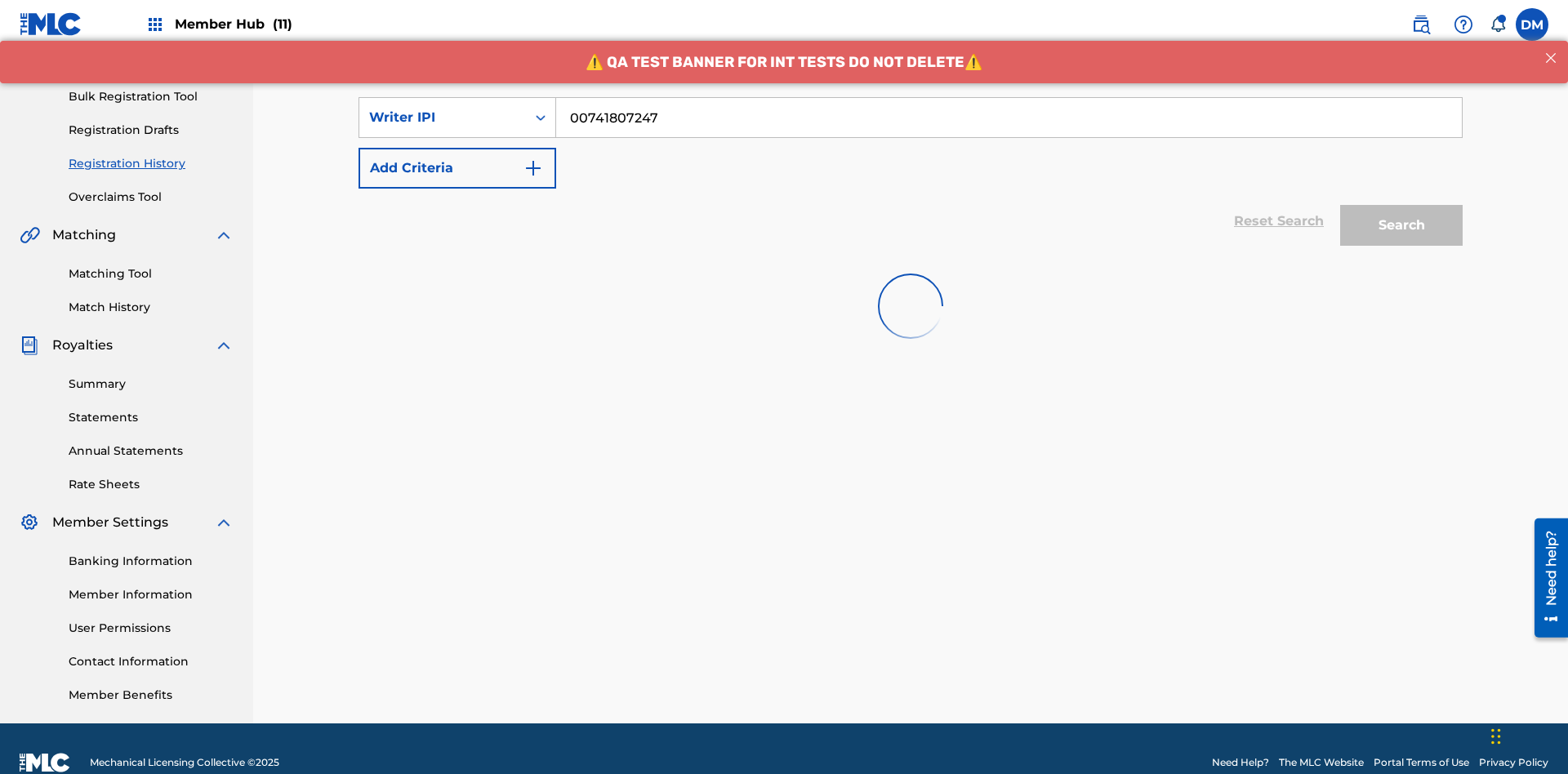
scroll to position [238, 0]
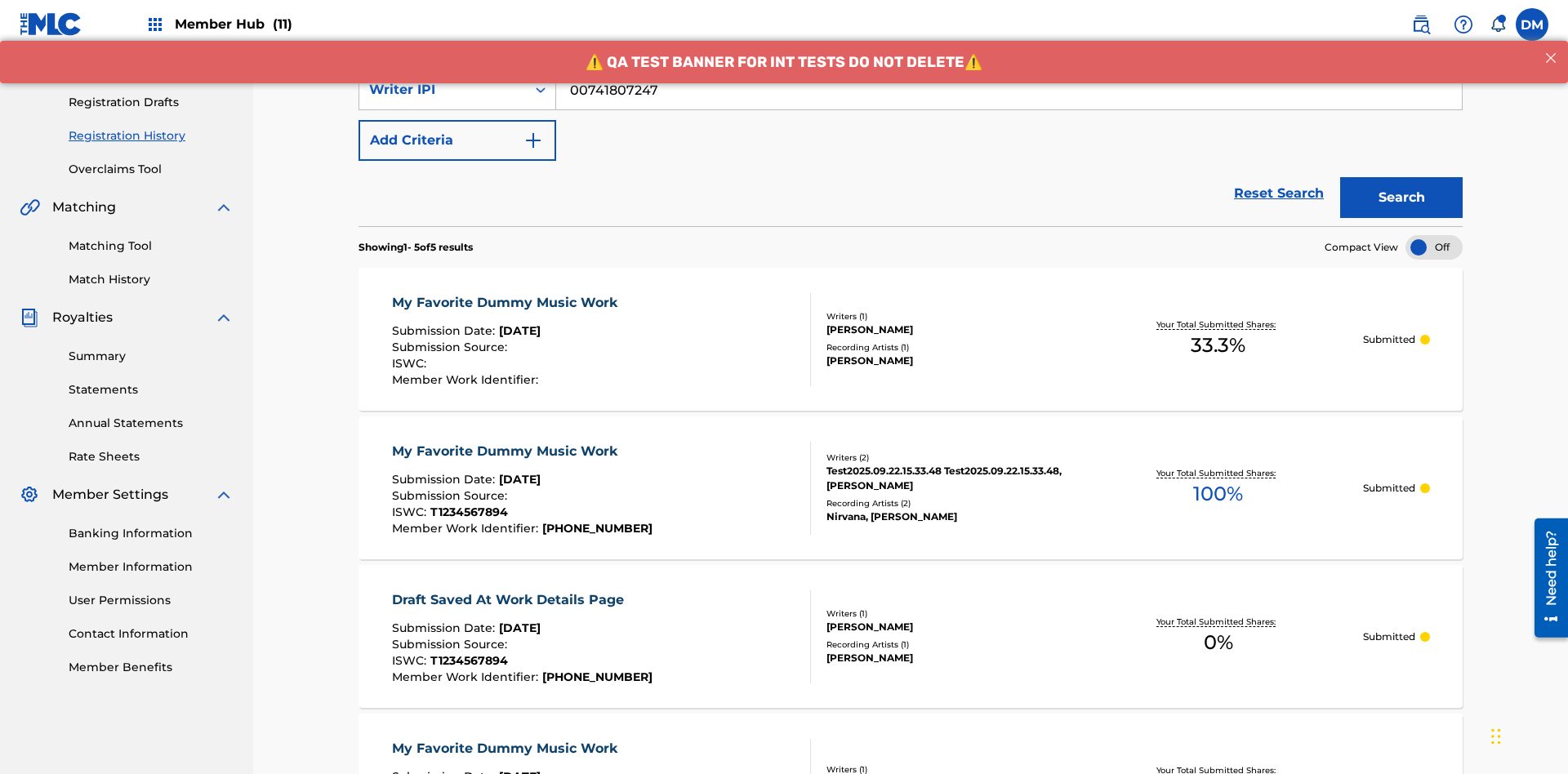
click at [506, 293] on div "My Favorite Dummy Music Work" at bounding box center [508, 302] width 234 height 19
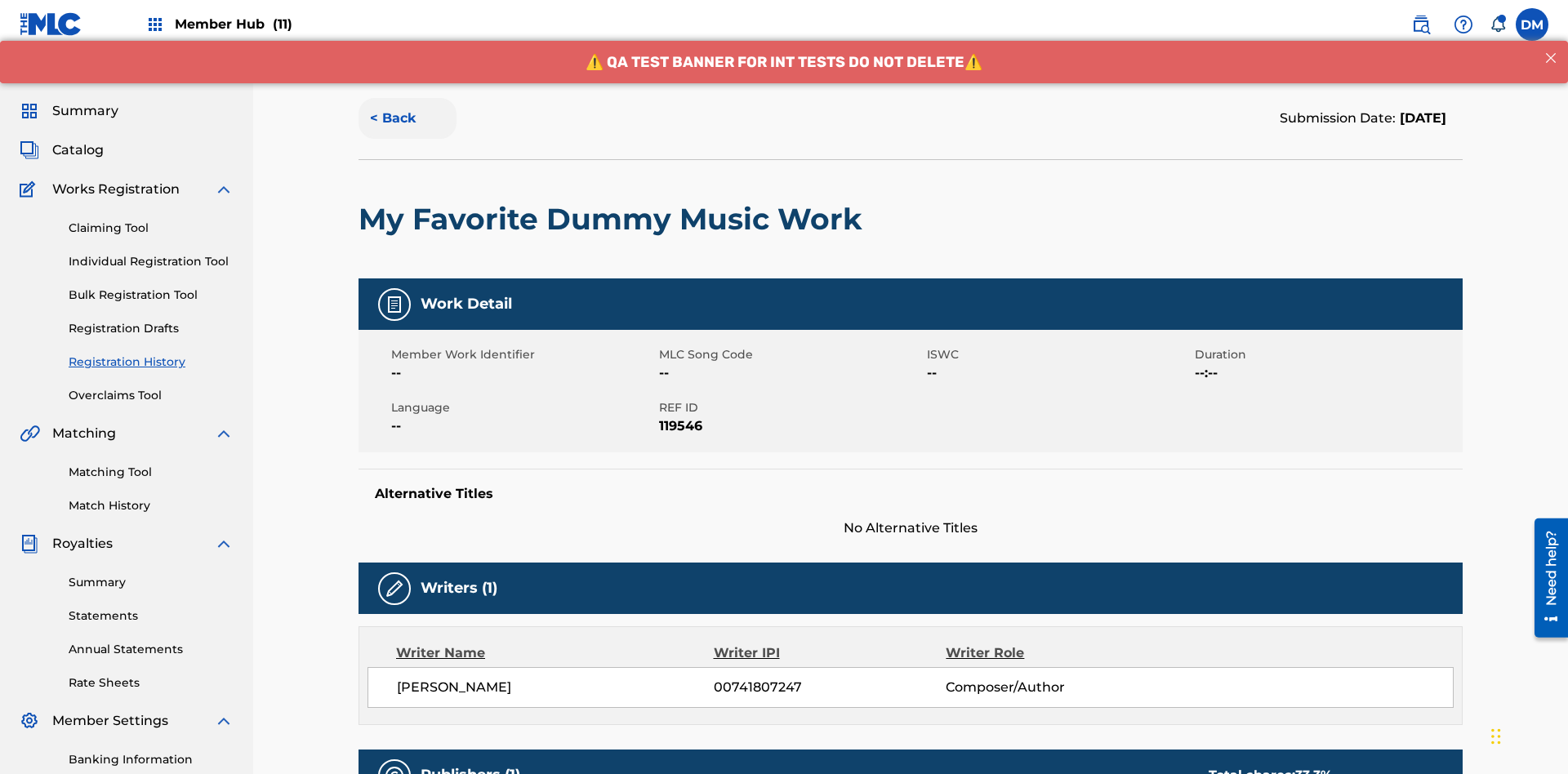
click at [408, 118] on button "< Back" at bounding box center [407, 118] width 98 height 41
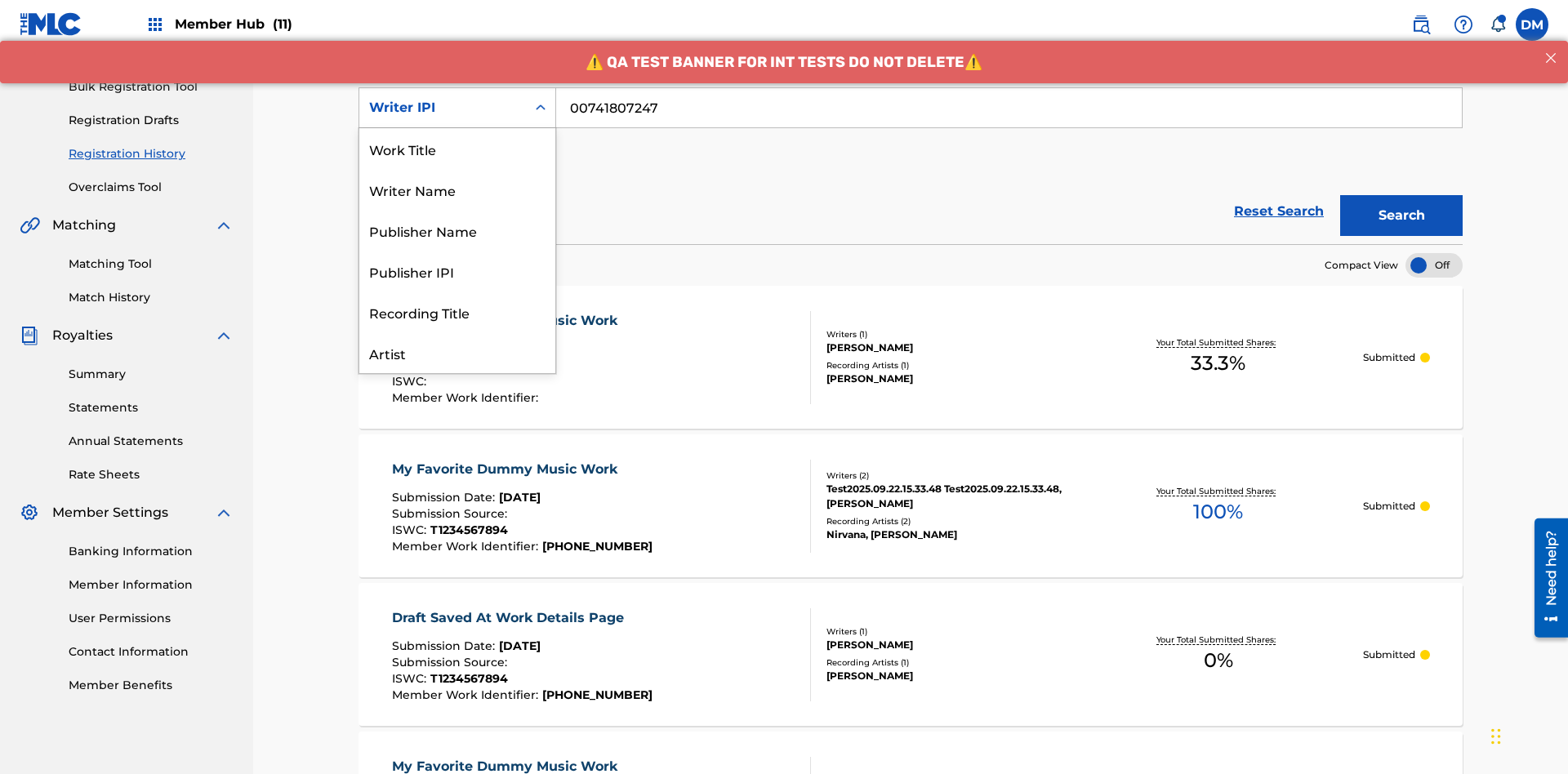
scroll to position [82, 0]
click at [457, 148] on div "Publisher Name" at bounding box center [457, 148] width 196 height 41
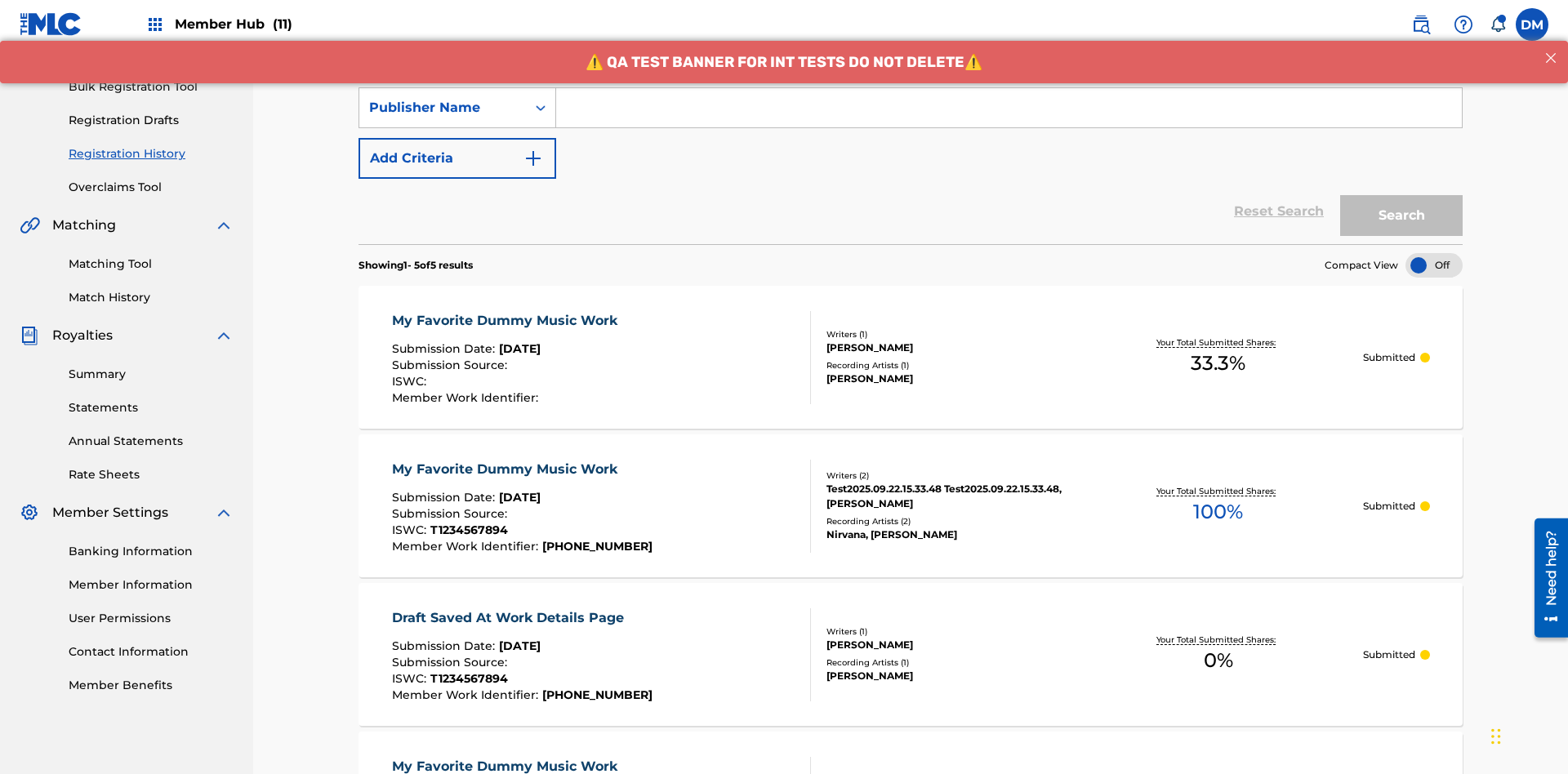
click at [1008, 117] on input "Search Form" at bounding box center [1008, 107] width 906 height 39
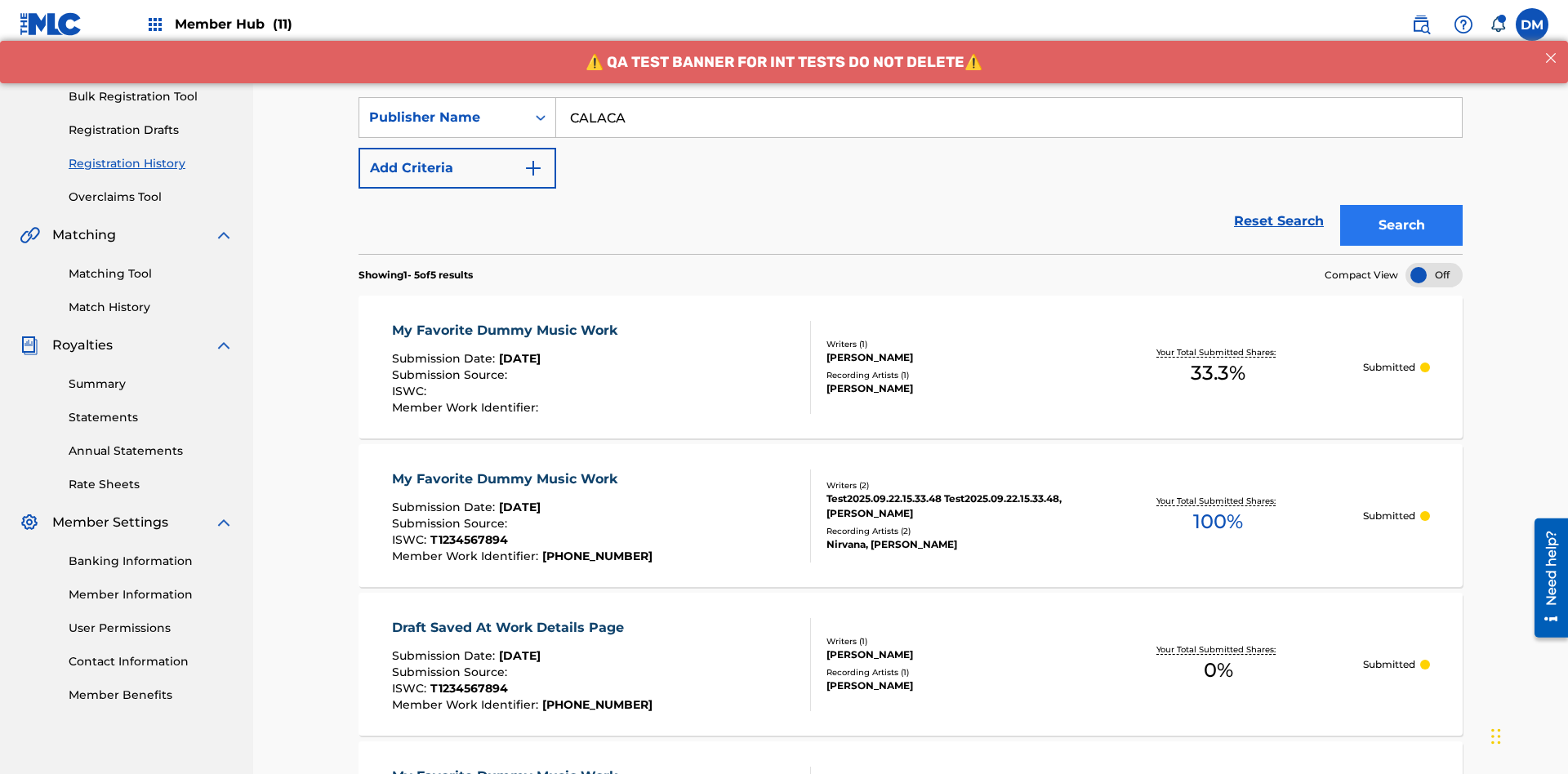
type input "CALACA"
click at [1401, 205] on button "Search" at bounding box center [1401, 225] width 123 height 41
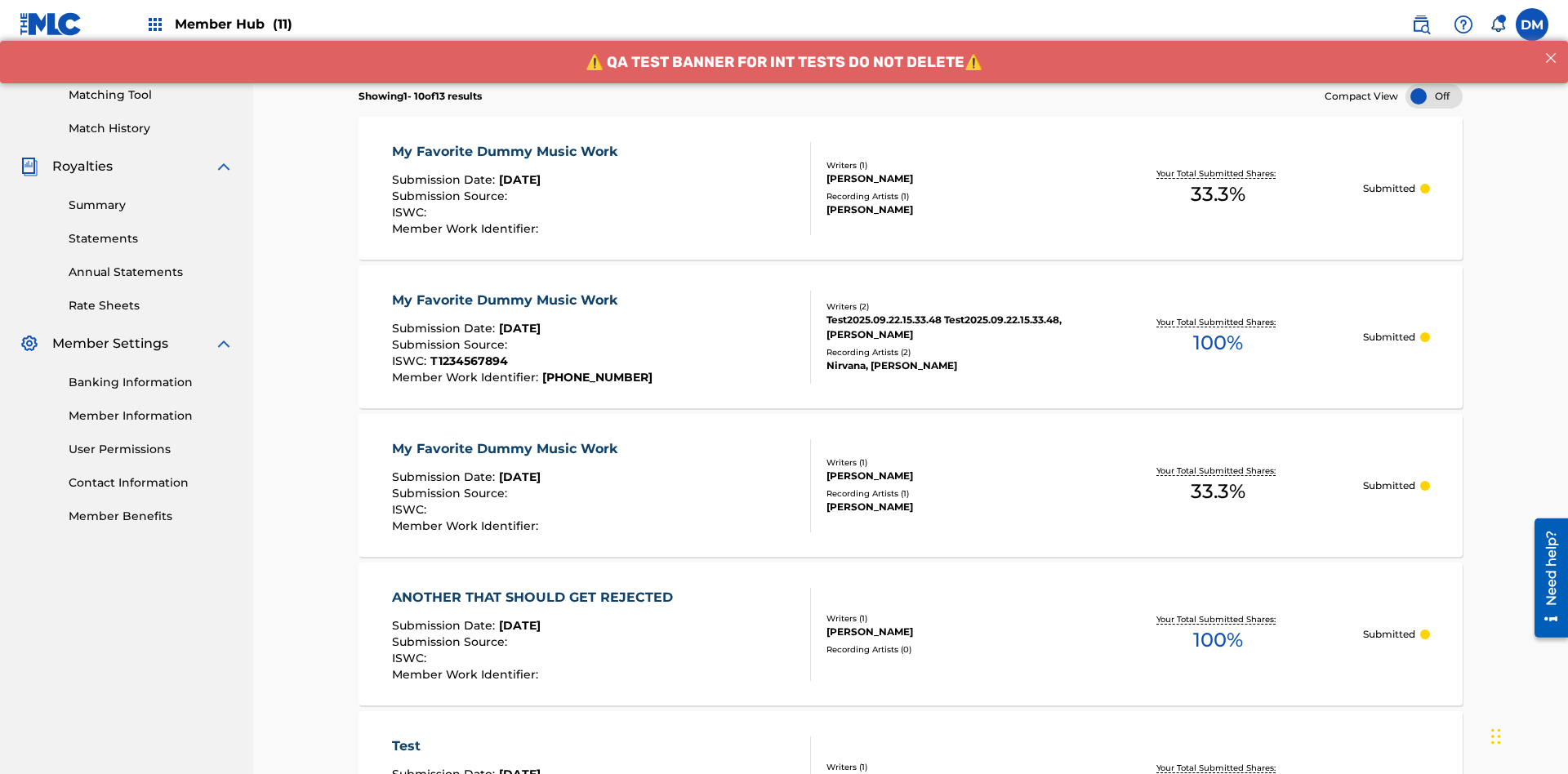
click at [506, 142] on div "My Favorite Dummy Music Work" at bounding box center [508, 151] width 234 height 19
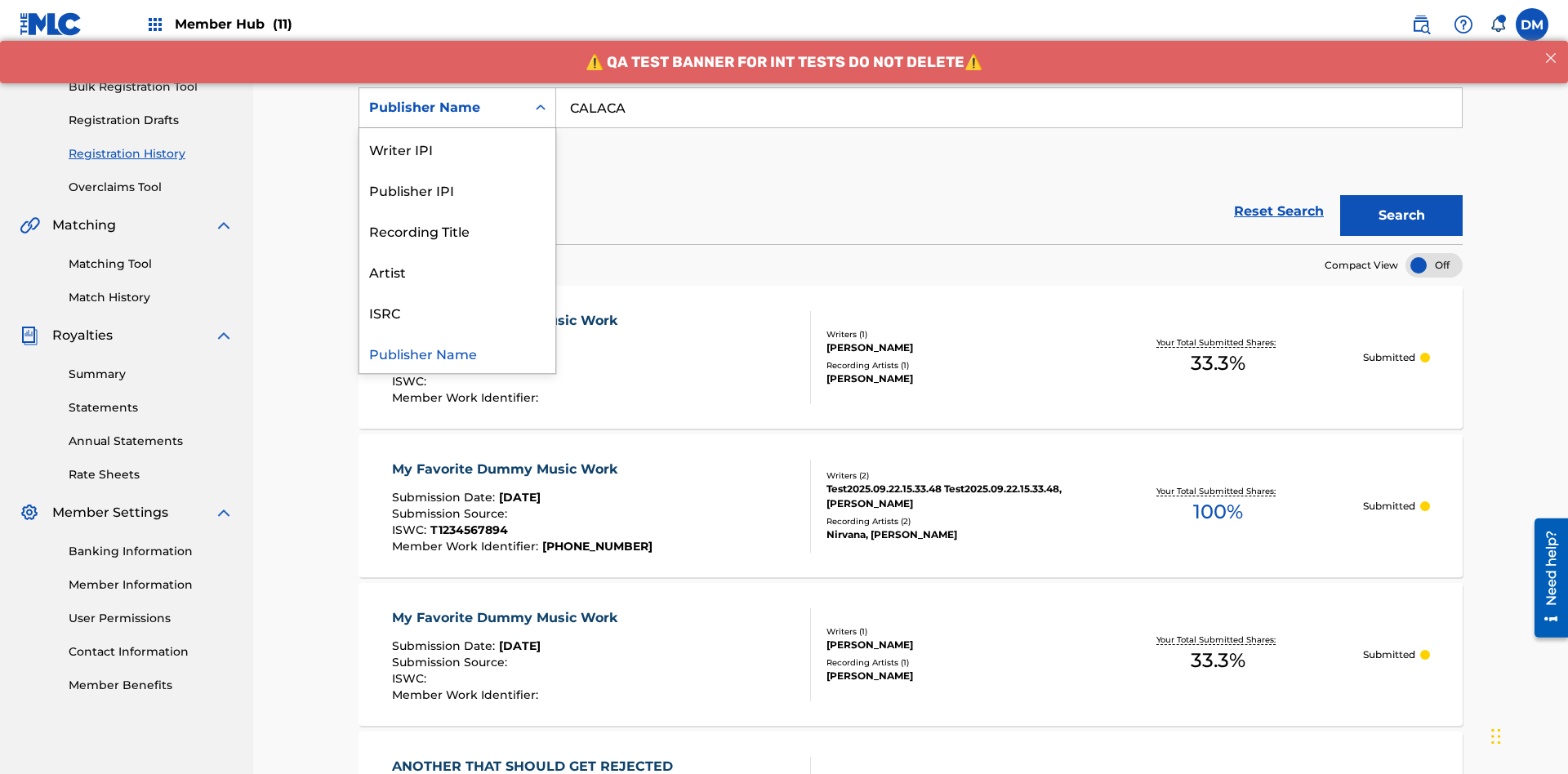
click at [457, 190] on div "Publisher IPI" at bounding box center [457, 190] width 196 height 41
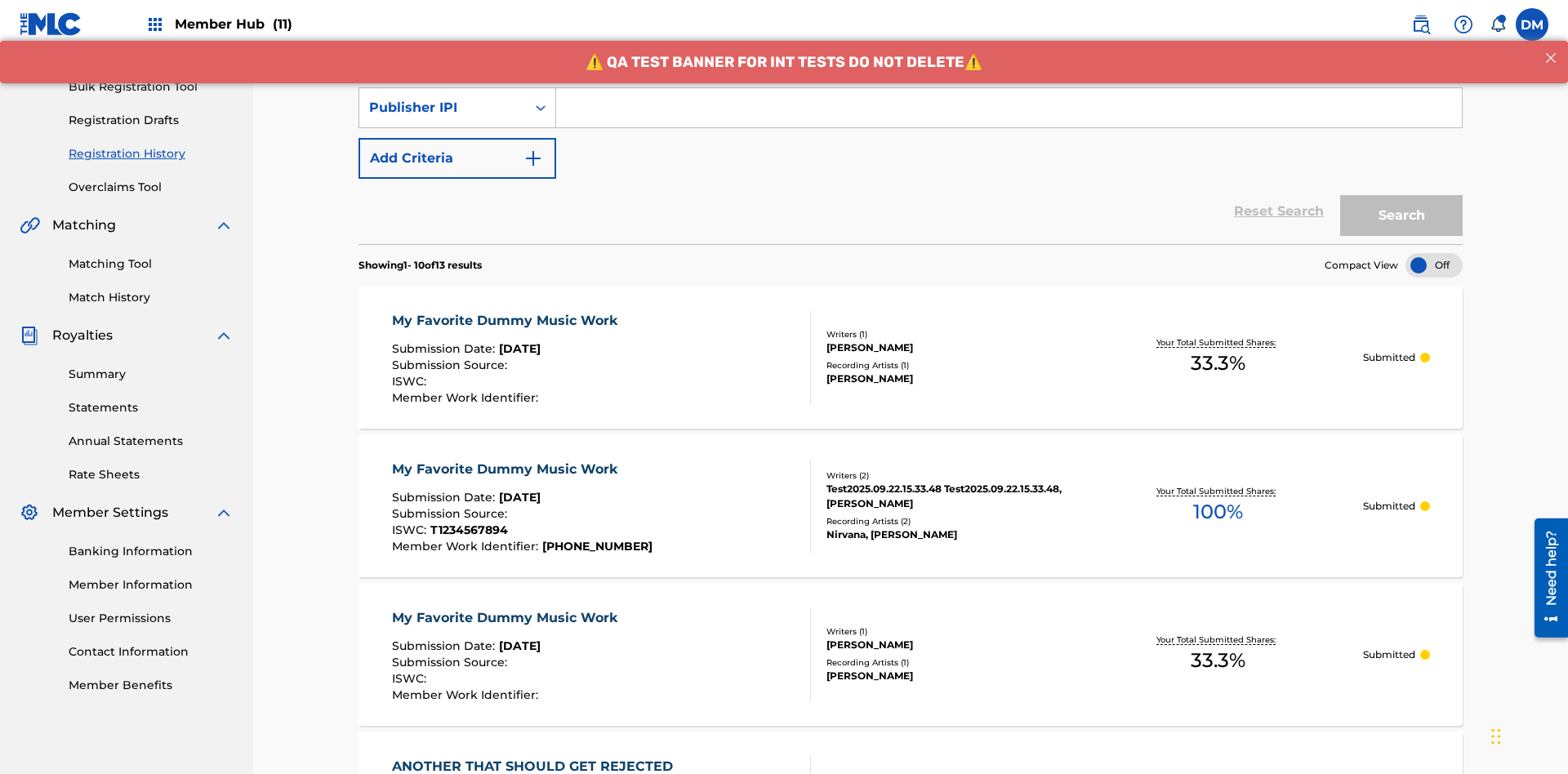
click at [1008, 117] on input "Search Form" at bounding box center [1008, 107] width 906 height 39
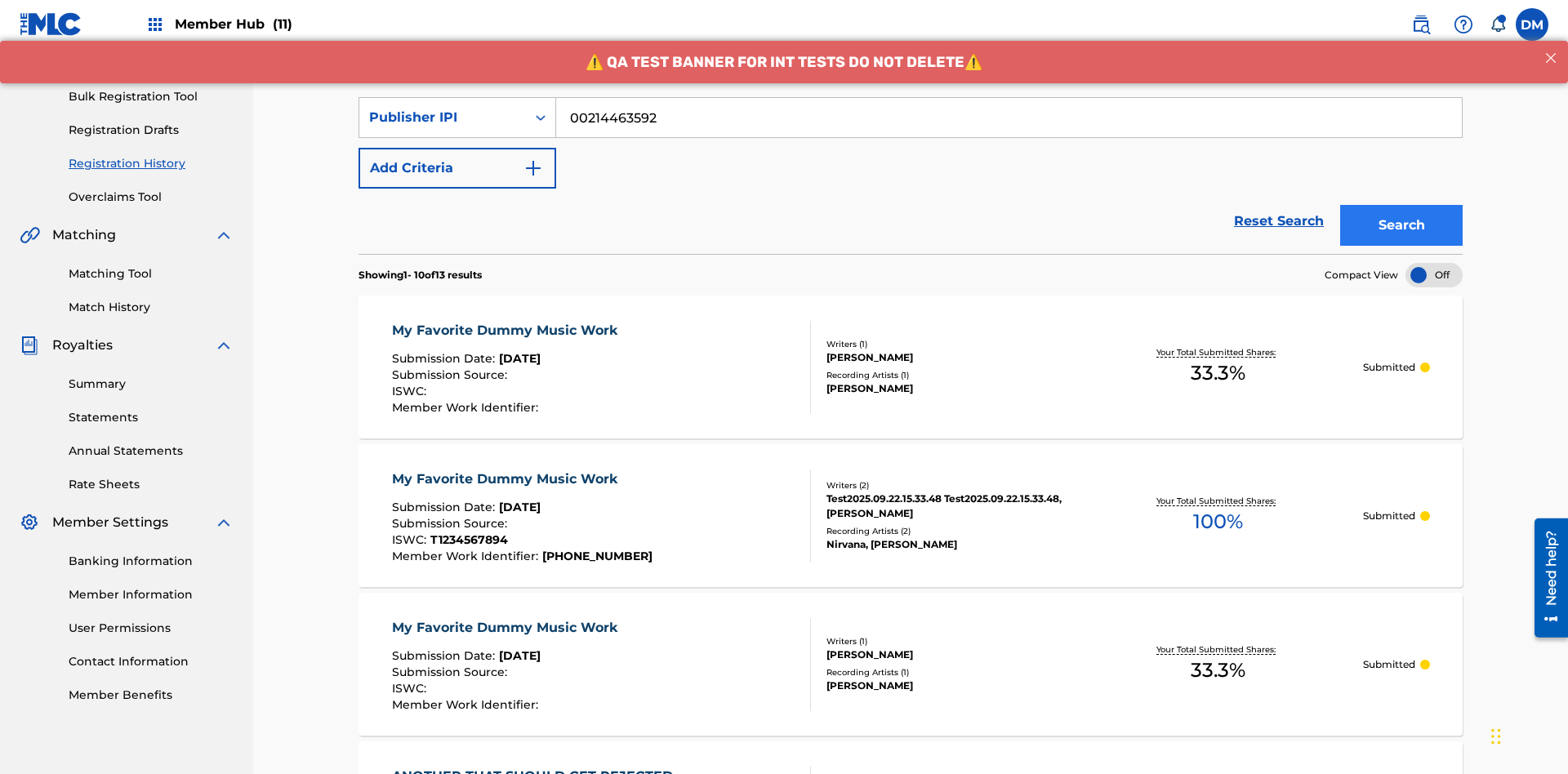
type input "00214463592"
click at [1401, 205] on button "Search" at bounding box center [1401, 225] width 123 height 41
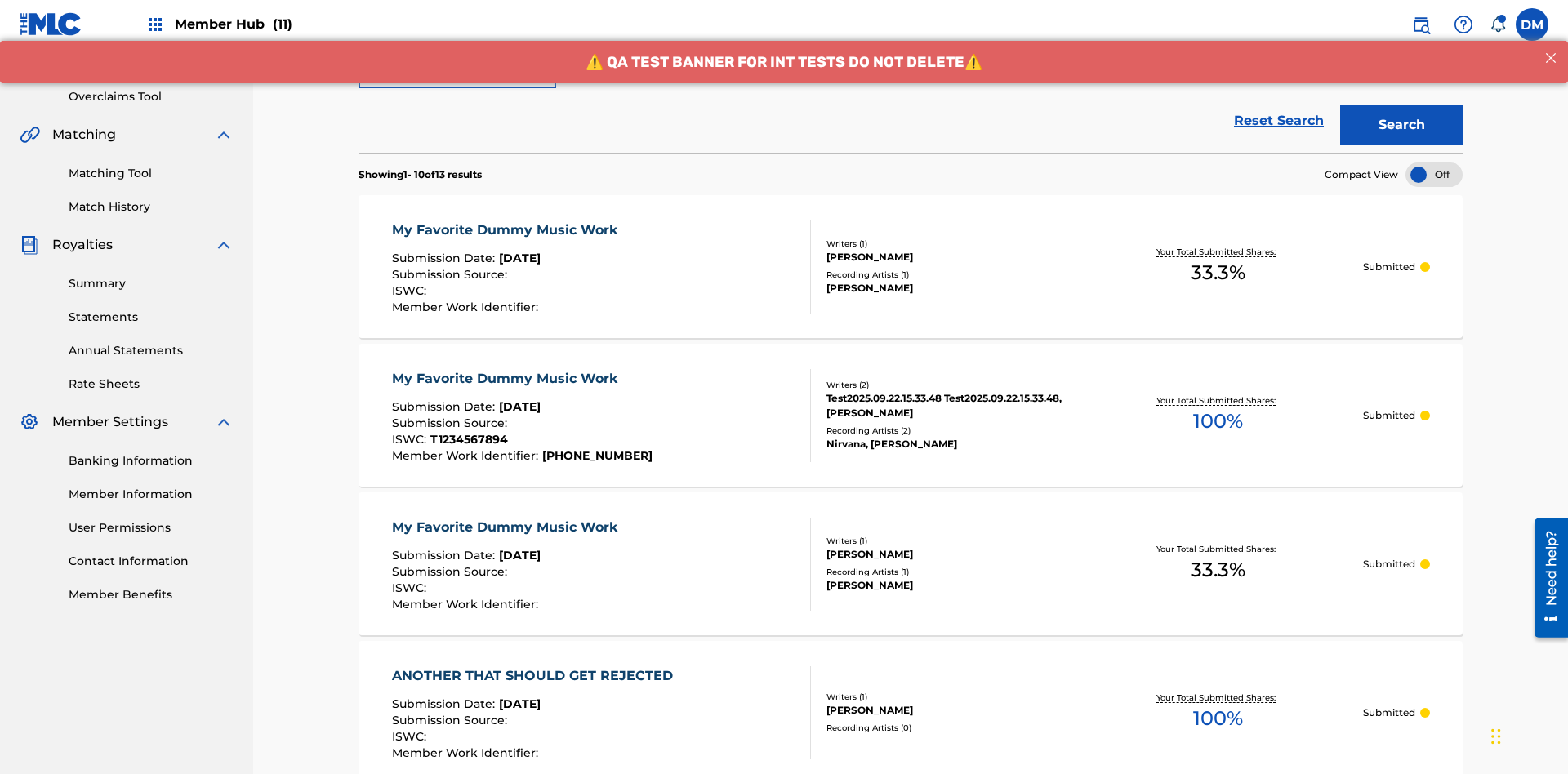
click at [442, 27] on div "Publisher IPI" at bounding box center [442, 16] width 147 height 19
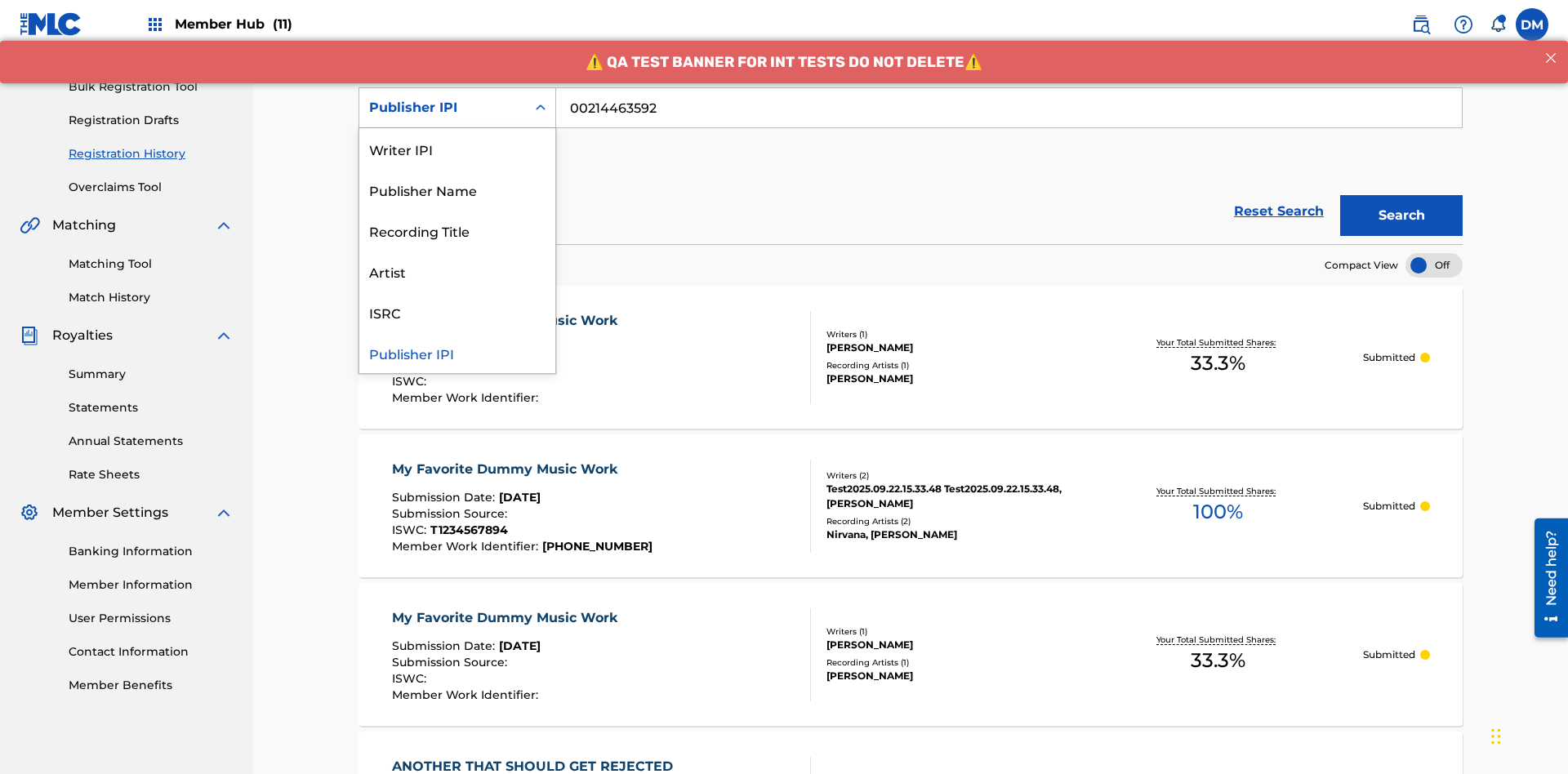
click at [457, 271] on div "Artist" at bounding box center [457, 271] width 196 height 41
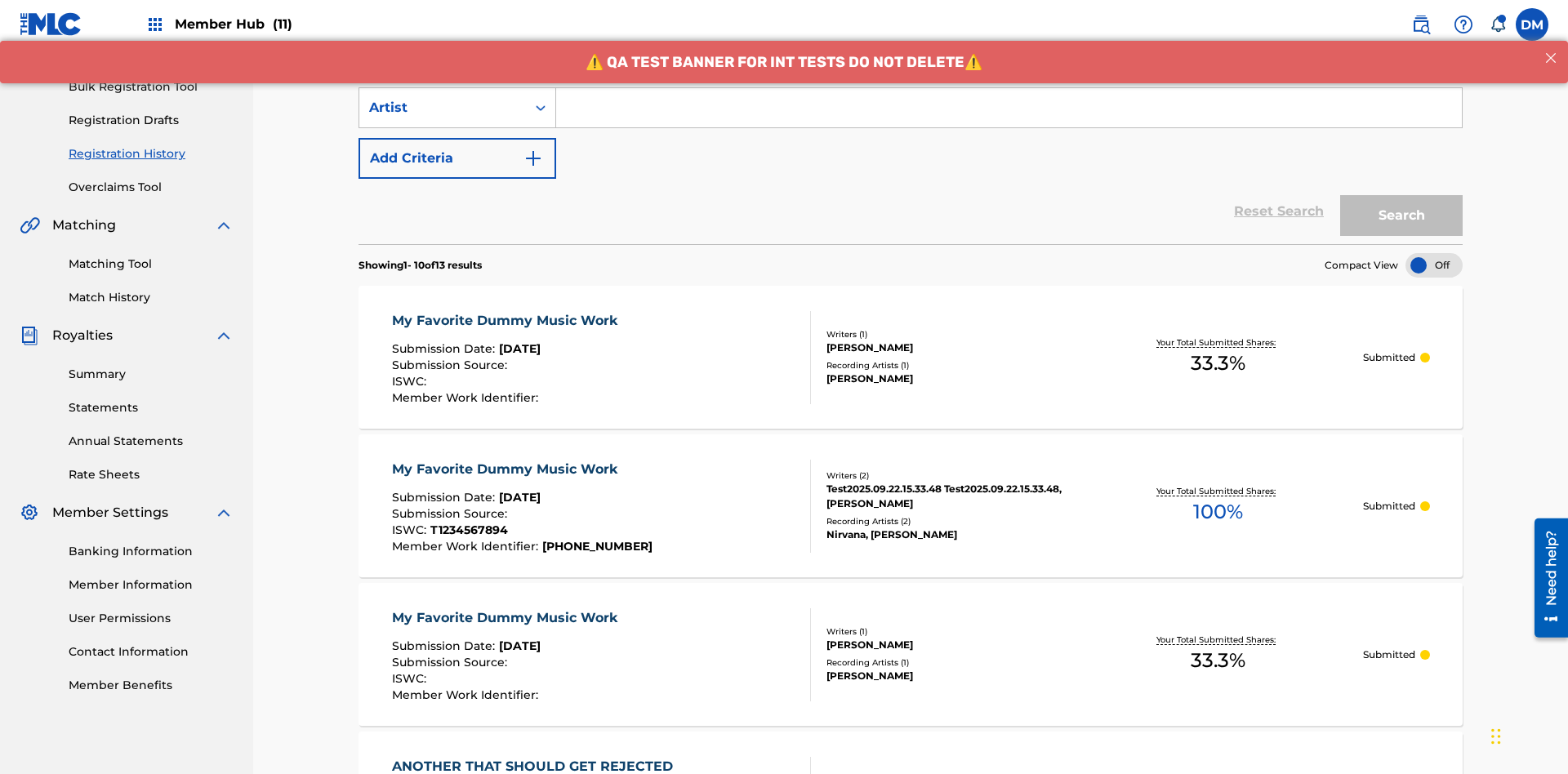
click at [1008, 117] on input "Search Form" at bounding box center [1008, 107] width 906 height 39
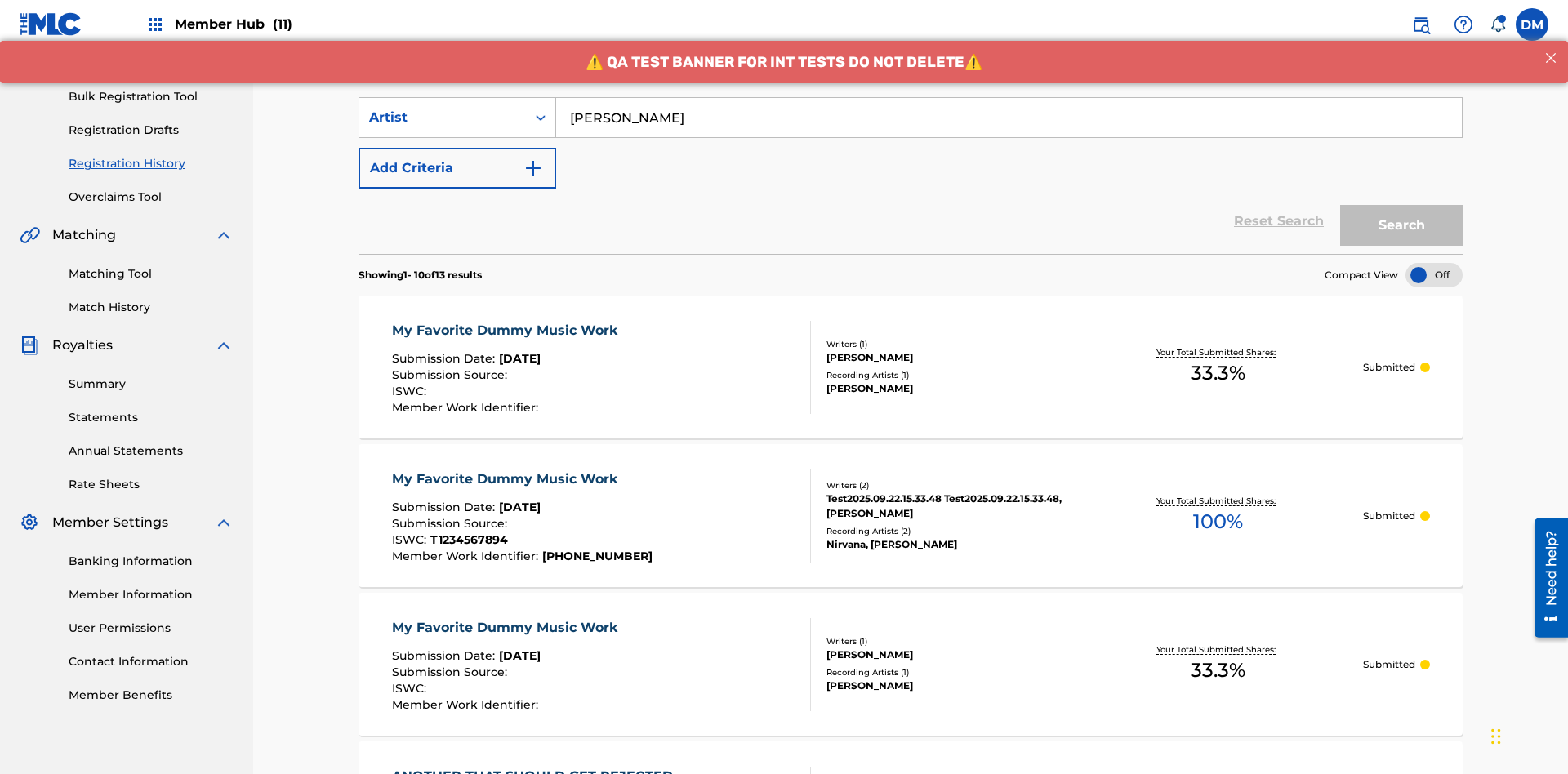
type input "[PERSON_NAME]"
